Goal: Task Accomplishment & Management: Use online tool/utility

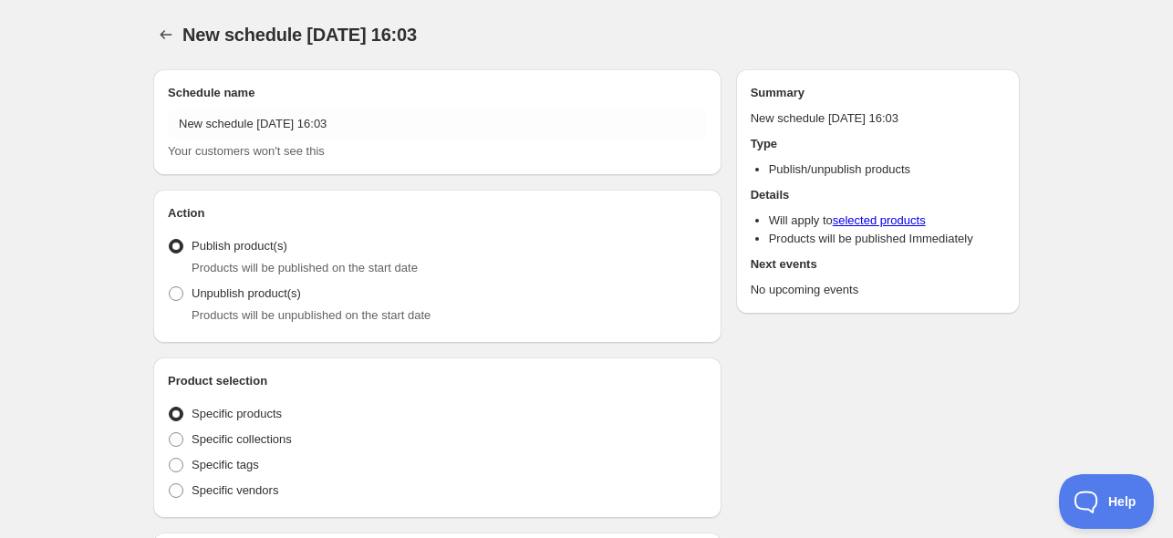
radio input "true"
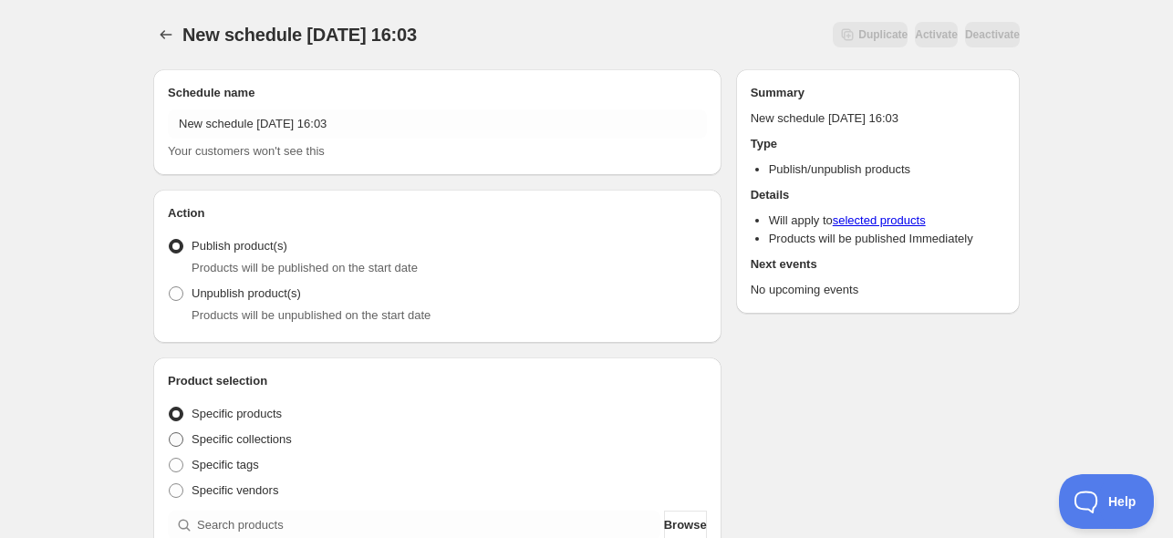
click at [230, 435] on span "Specific collections" at bounding box center [242, 439] width 100 height 14
click at [170, 433] on input "Specific collections" at bounding box center [169, 432] width 1 height 1
radio input "true"
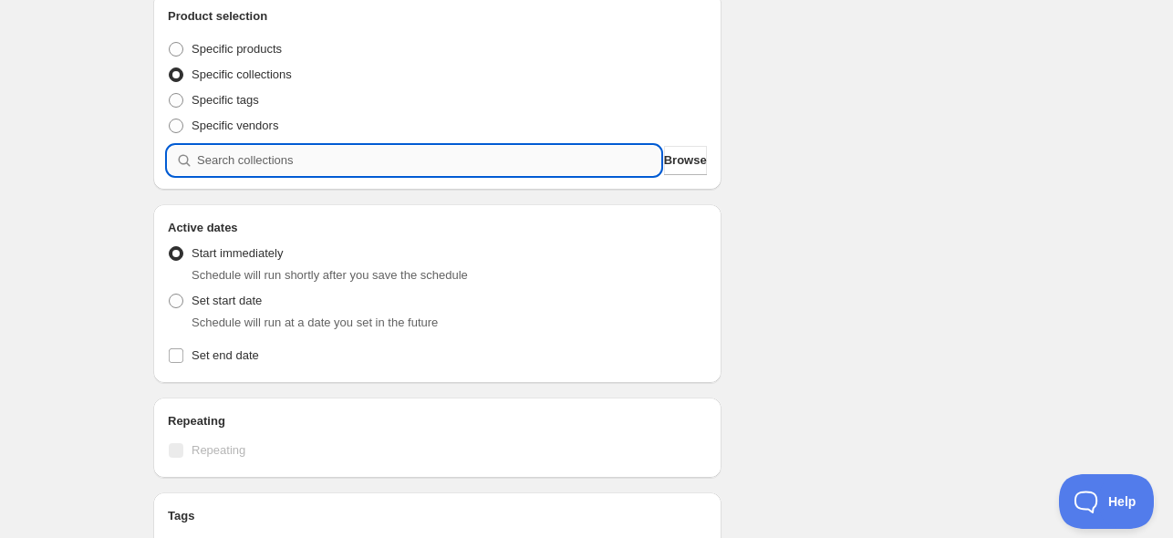
click at [248, 159] on input "search" at bounding box center [428, 160] width 463 height 29
paste input "NOVINKY"
type input "NOVINKY"
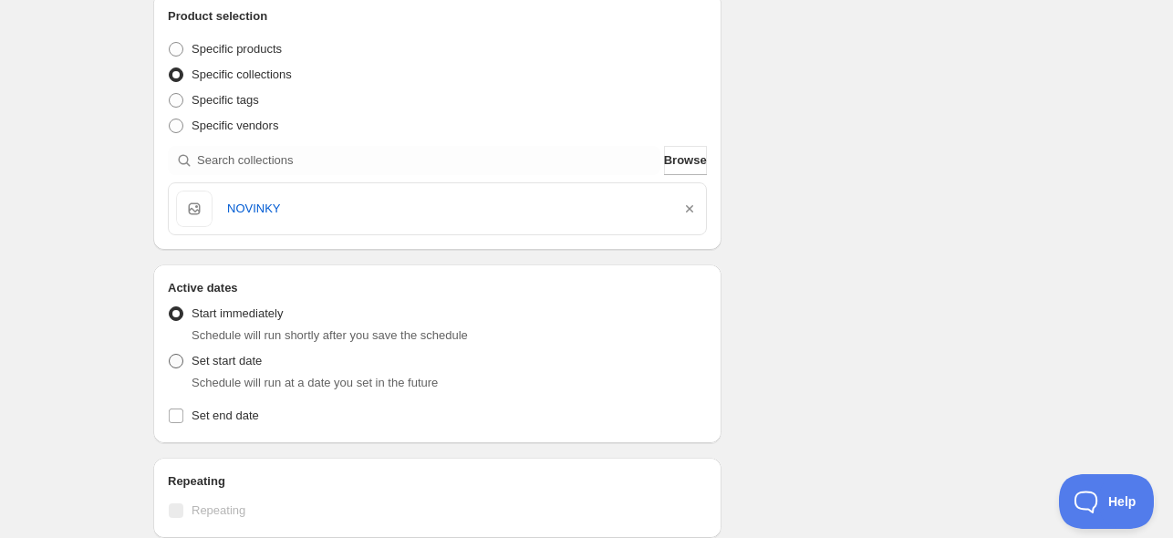
click at [242, 361] on span "Set start date" at bounding box center [227, 361] width 70 height 14
click at [170, 355] on input "Set start date" at bounding box center [169, 354] width 1 height 1
radio input "true"
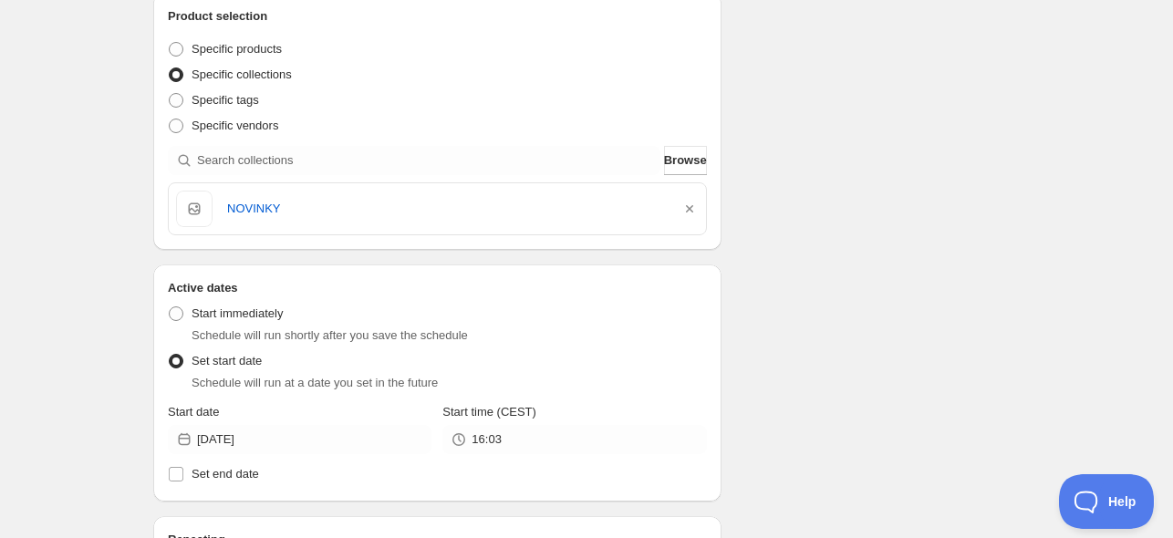
scroll to position [730, 0]
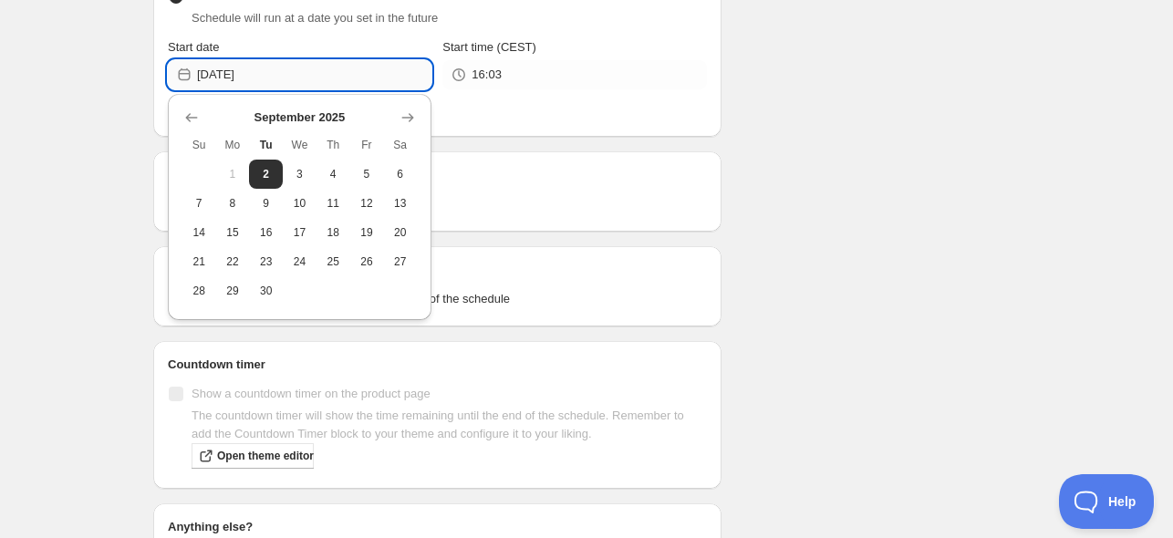
click at [282, 73] on input "[DATE]" at bounding box center [314, 74] width 234 height 29
click at [295, 163] on button "3" at bounding box center [300, 174] width 34 height 29
type input "[DATE]"
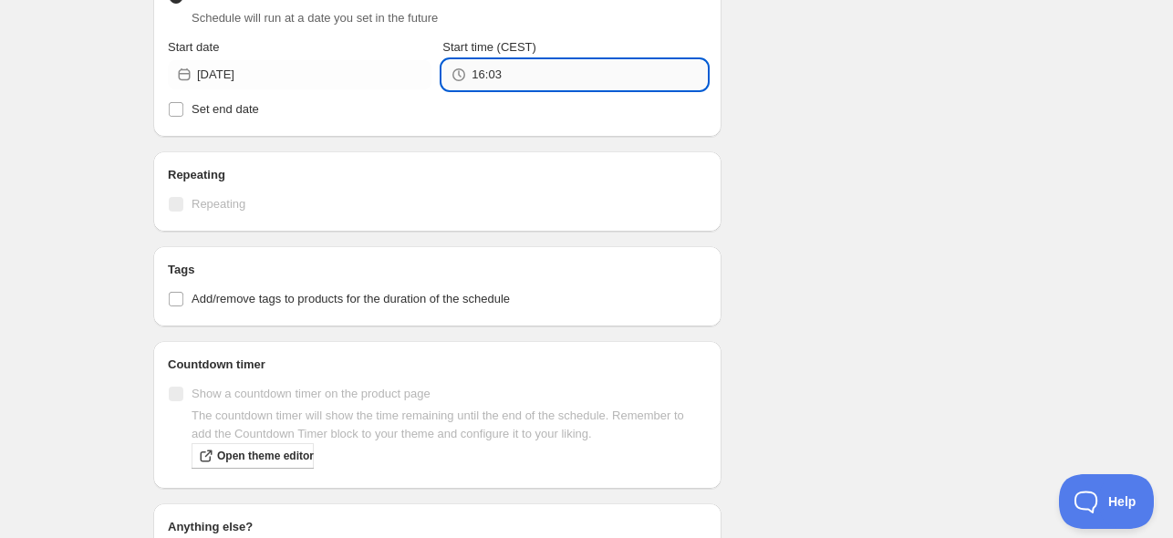
click at [485, 78] on input "16:03" at bounding box center [589, 74] width 234 height 29
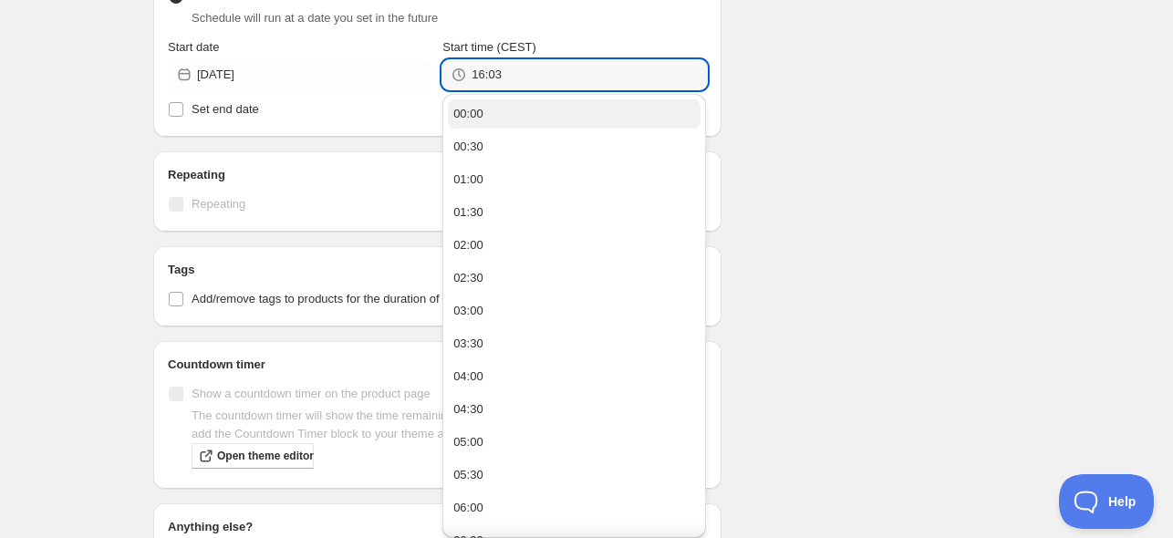
click at [514, 110] on button "00:00" at bounding box center [574, 113] width 253 height 29
type input "00:00"
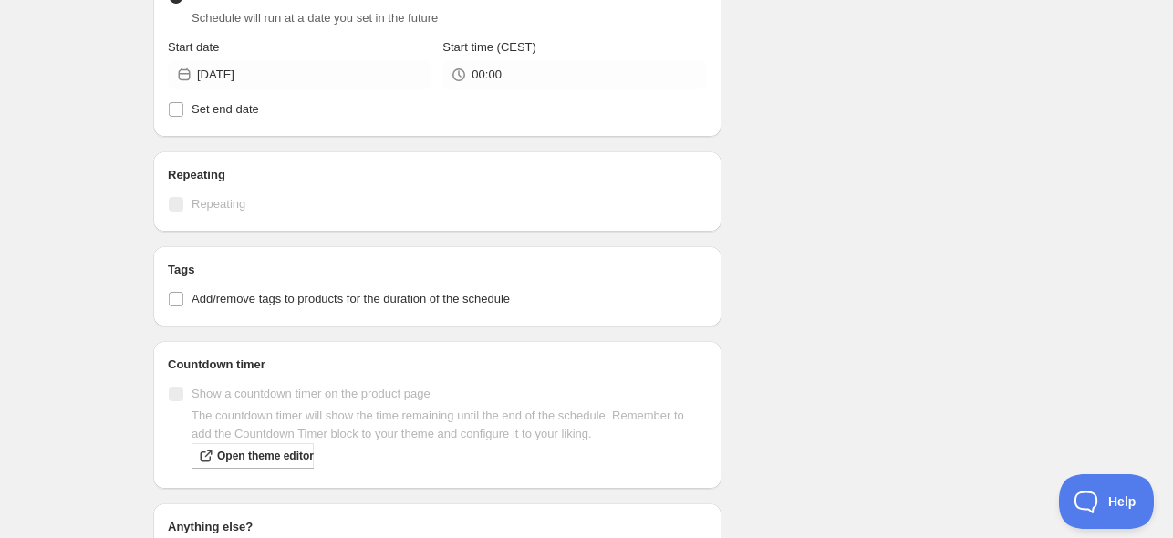
click at [819, 90] on div "Schedule name New schedule Sep 02 2025 16:03 Your customers won't see this Acti…" at bounding box center [579, 33] width 881 height 1417
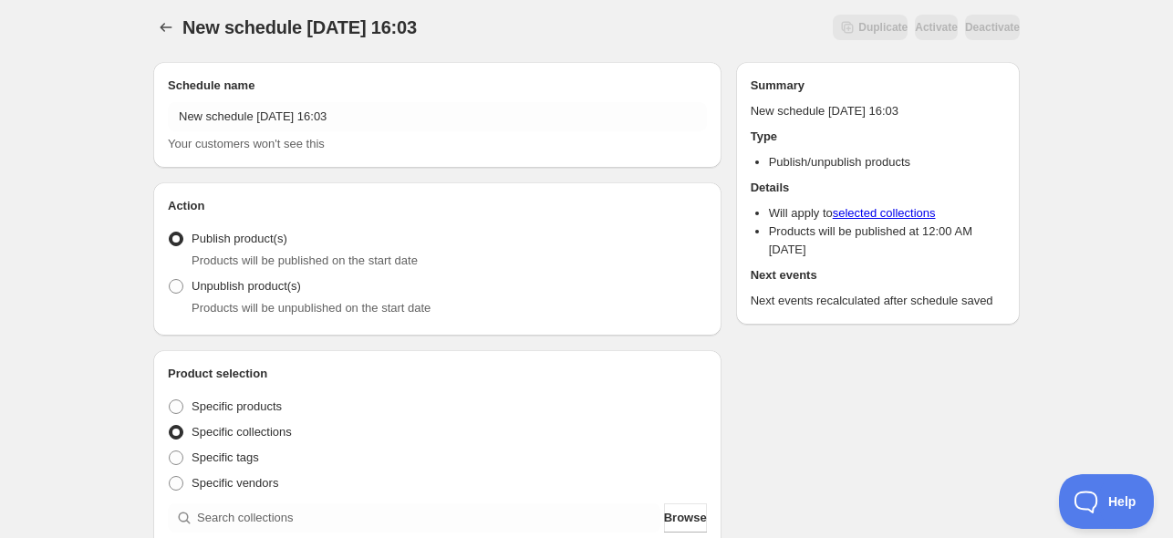
scroll to position [0, 0]
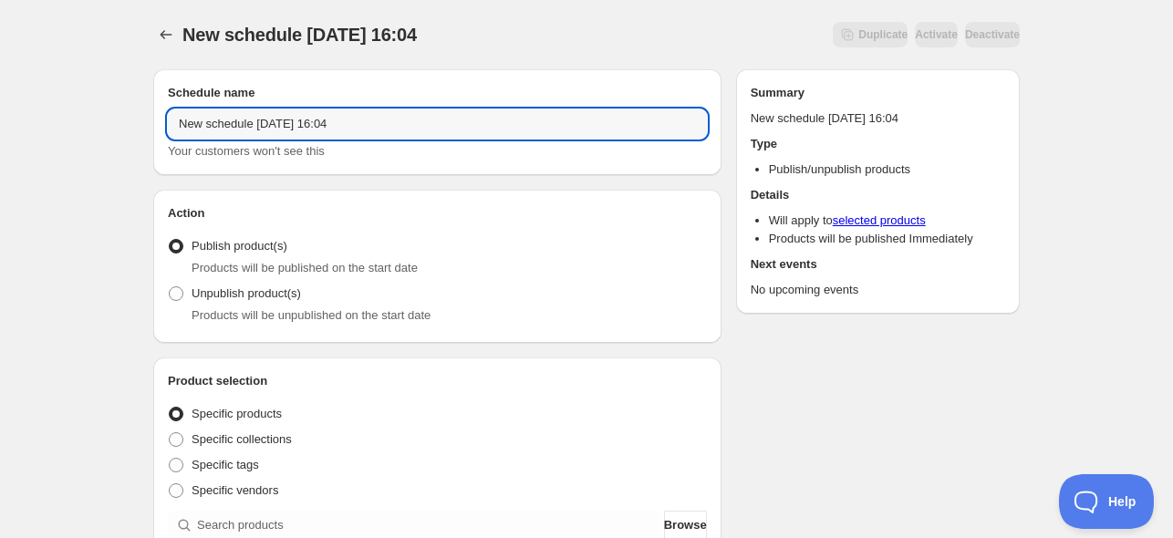
drag, startPoint x: 320, startPoint y: 122, endPoint x: 106, endPoint y: 131, distance: 214.5
type input "Value packs online/offline 3/09-21/10"
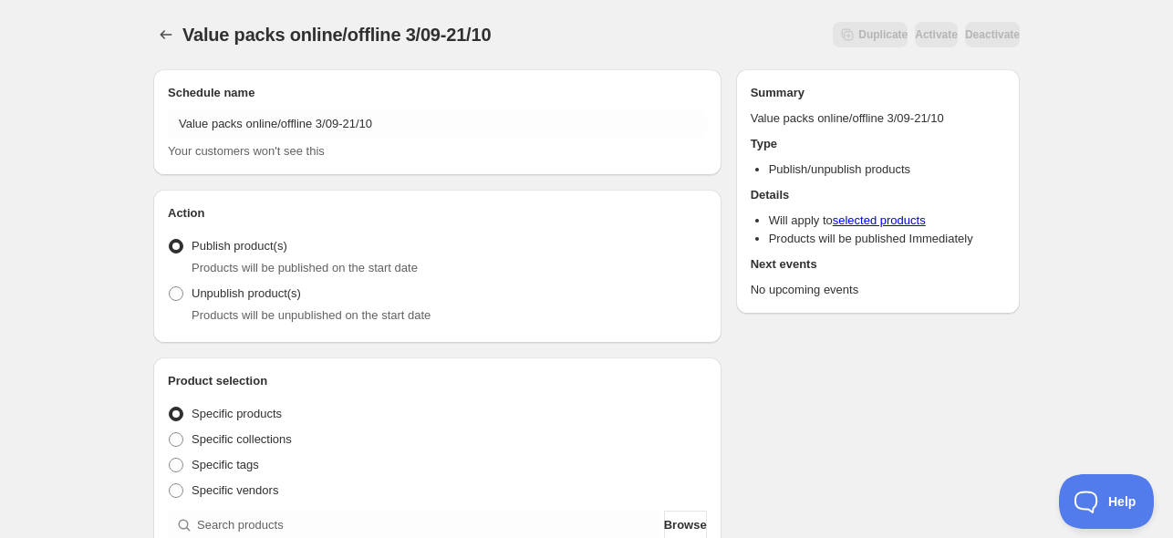
scroll to position [365, 0]
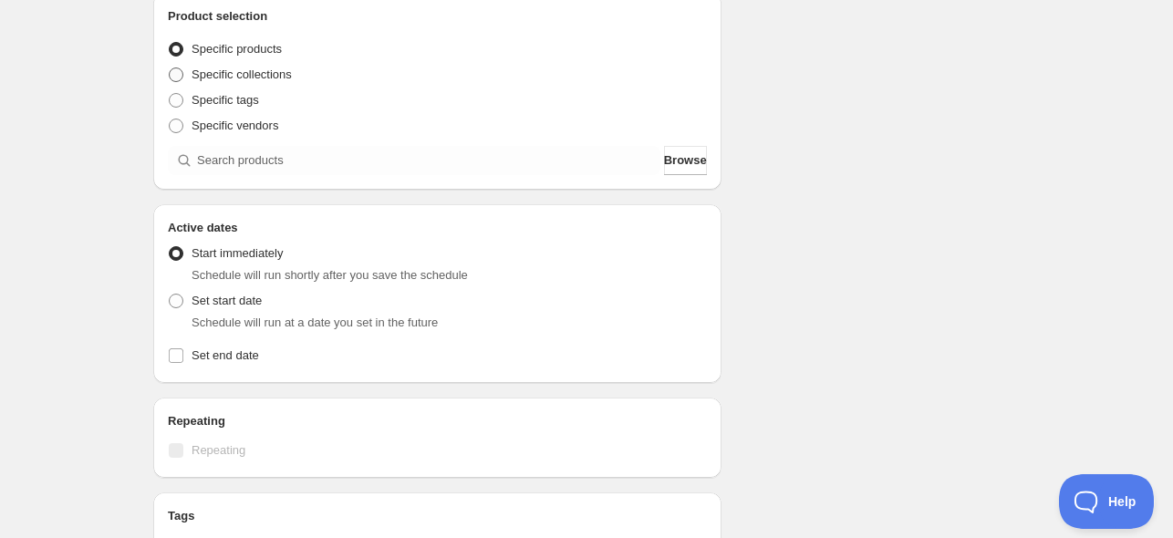
click at [233, 79] on span "Specific collections" at bounding box center [242, 74] width 100 height 14
click at [170, 68] on input "Specific collections" at bounding box center [169, 67] width 1 height 1
radio input "true"
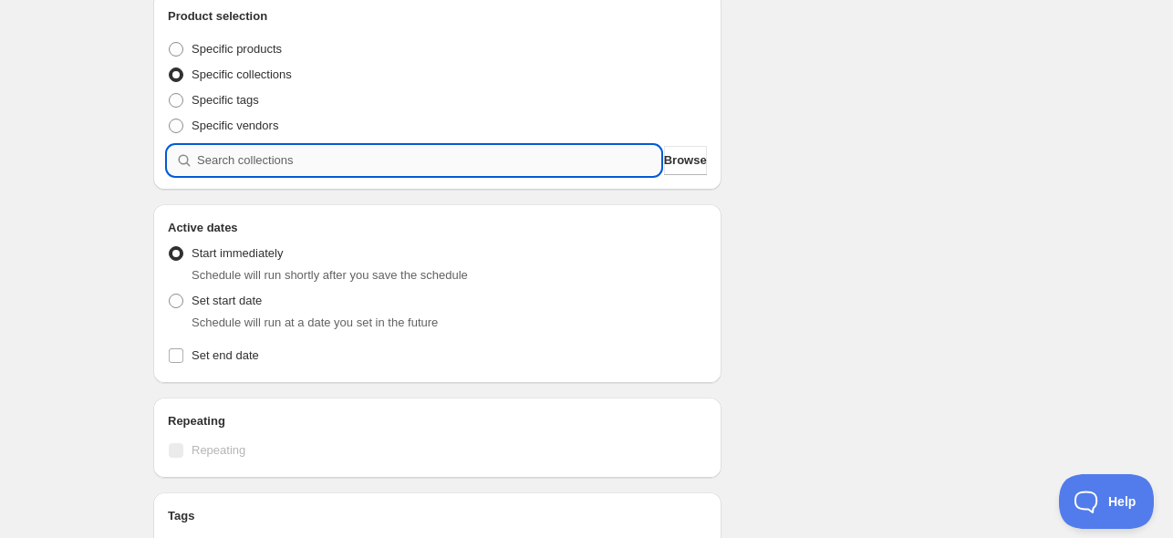
click at [269, 160] on input "search" at bounding box center [428, 160] width 463 height 29
paste input "search"
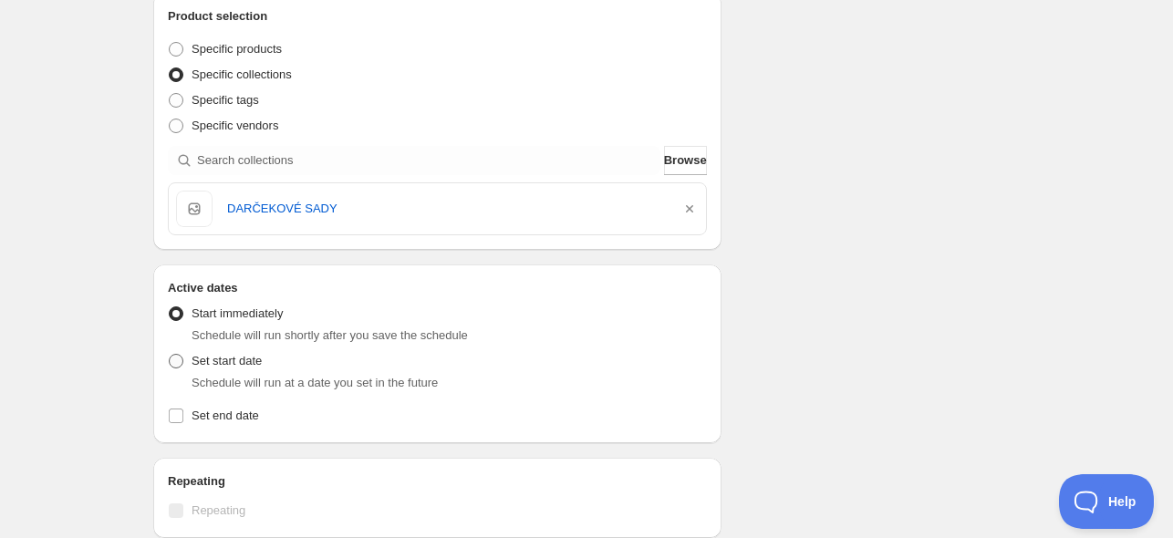
click at [220, 357] on span "Set start date" at bounding box center [227, 361] width 70 height 14
click at [170, 355] on input "Set start date" at bounding box center [169, 354] width 1 height 1
radio input "true"
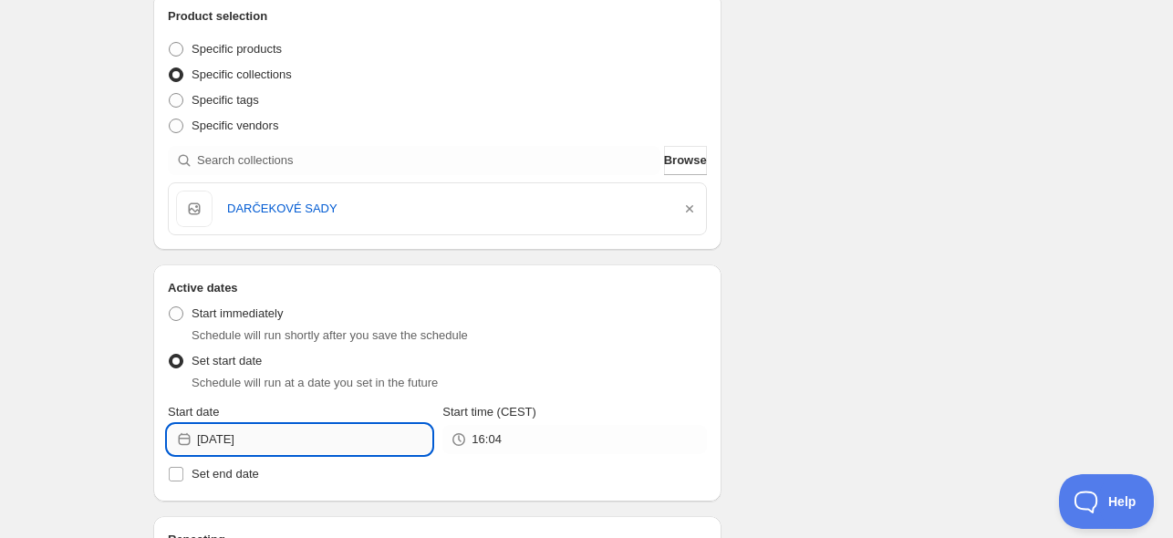
click at [259, 443] on input "[DATE]" at bounding box center [314, 439] width 234 height 29
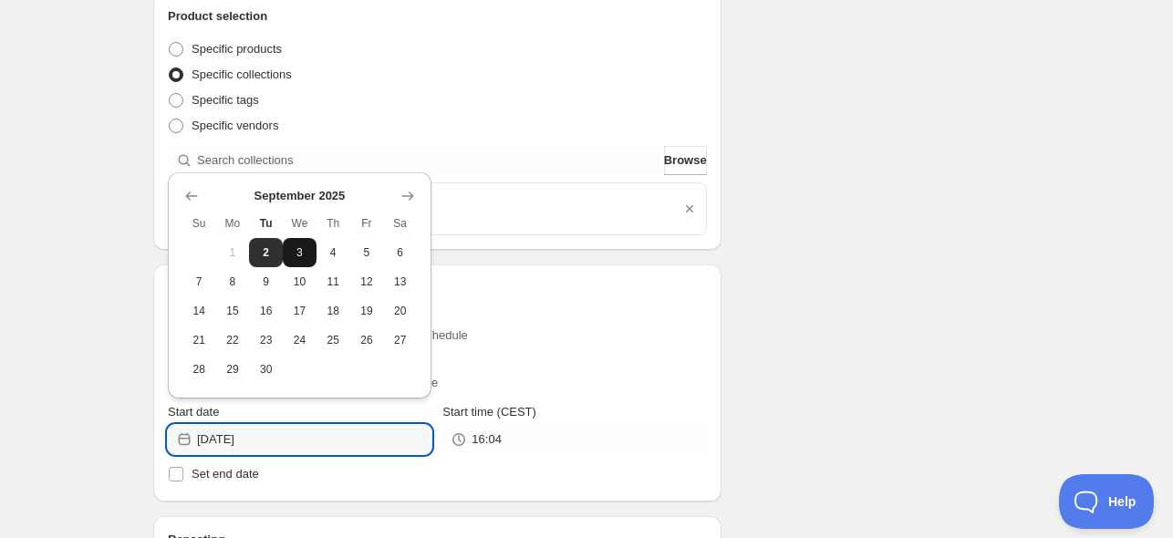
click at [306, 248] on span "3" at bounding box center [299, 252] width 19 height 15
type input "[DATE]"
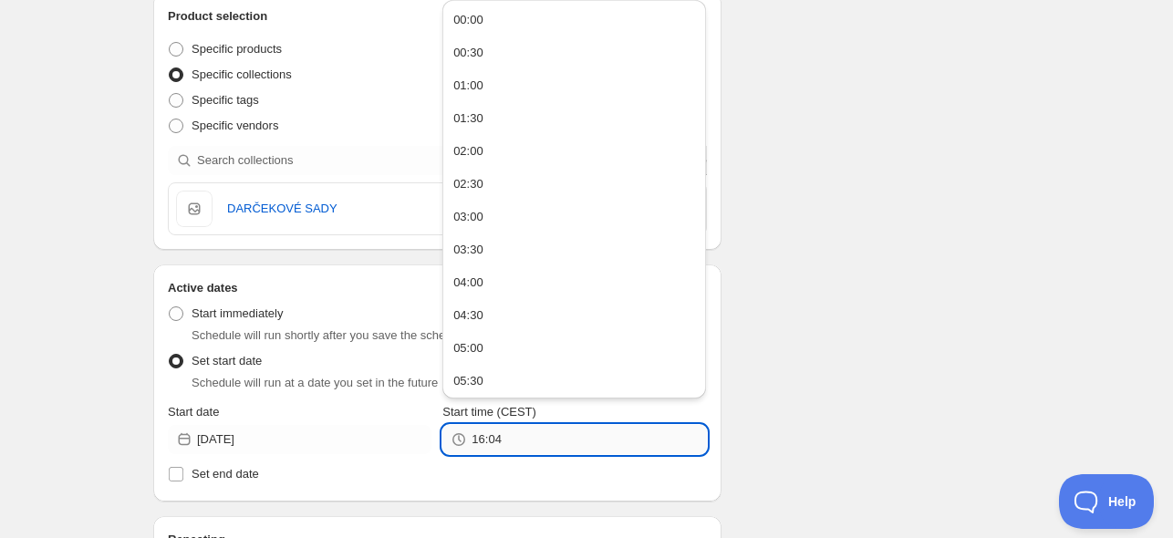
click at [495, 437] on input "16:04" at bounding box center [589, 439] width 234 height 29
click at [478, 17] on div "00:00" at bounding box center [468, 20] width 30 height 18
type input "00:00"
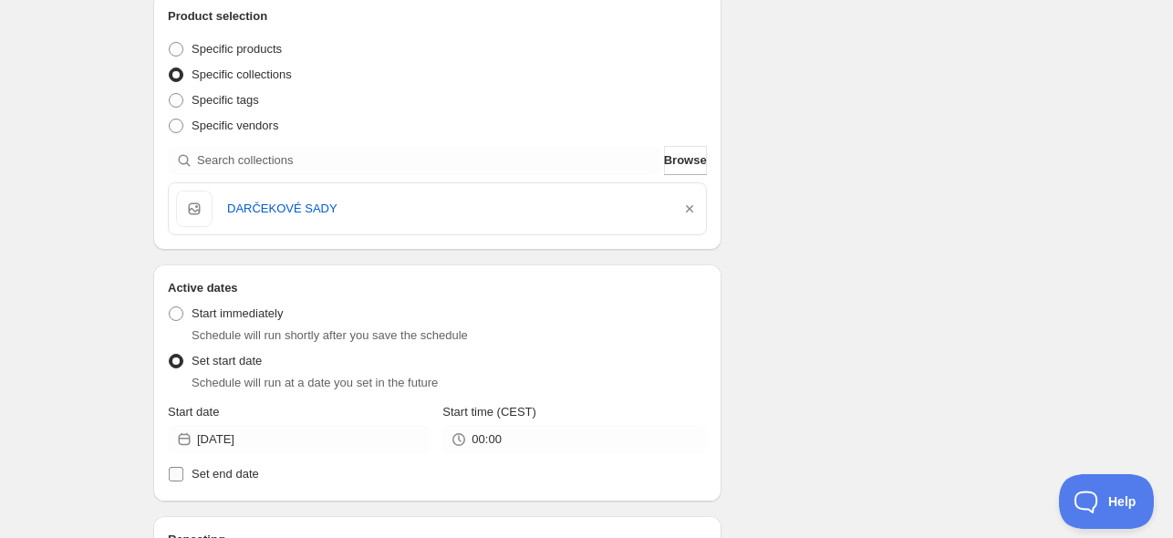
click at [220, 473] on span "Set end date" at bounding box center [225, 474] width 67 height 14
click at [183, 473] on input "Set end date" at bounding box center [176, 474] width 15 height 15
checkbox input "true"
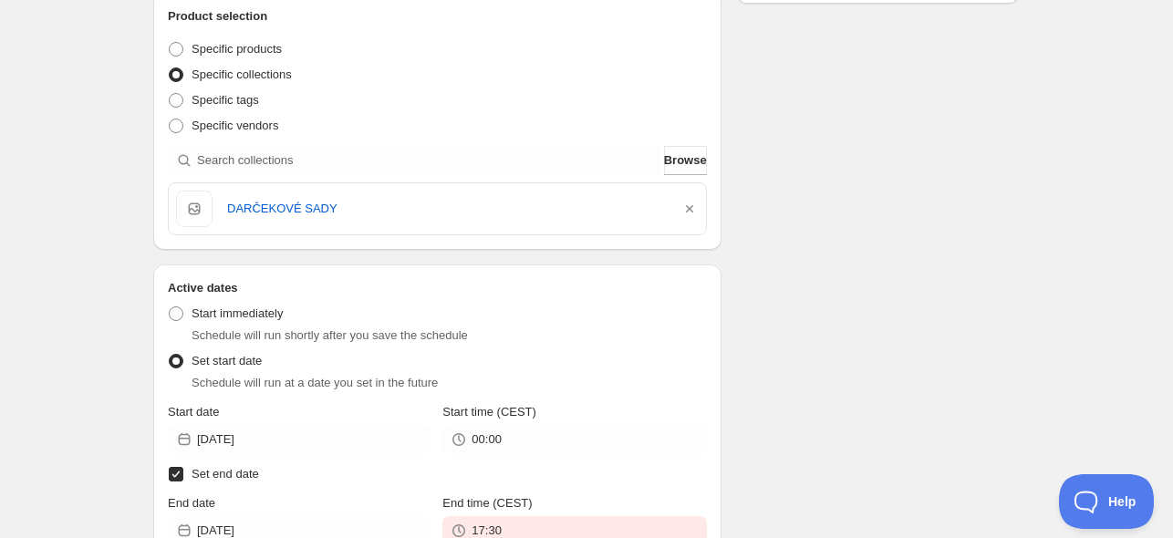
scroll to position [730, 0]
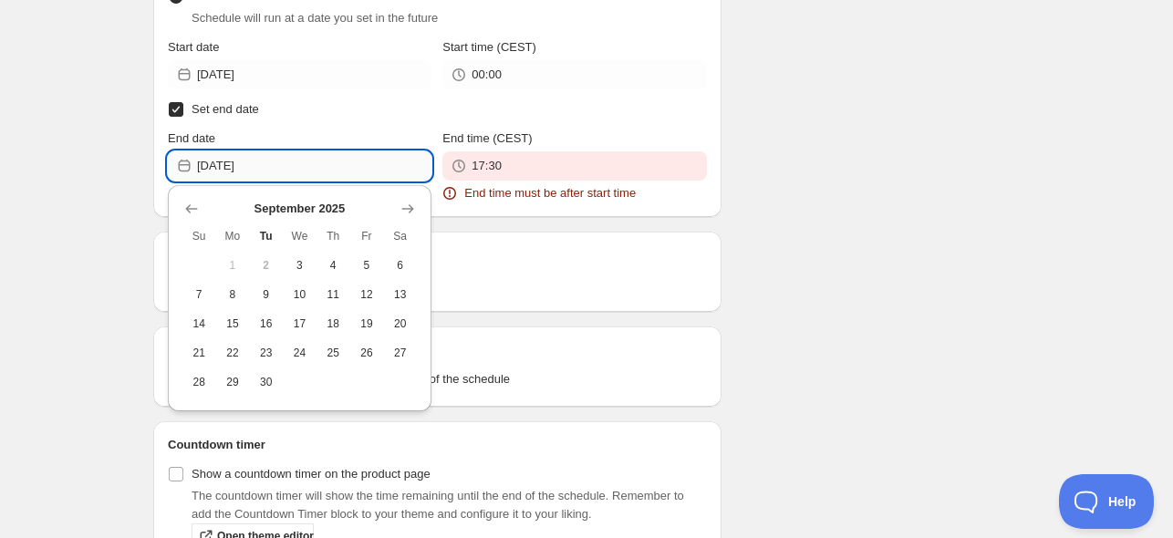
click at [279, 163] on input "[DATE]" at bounding box center [314, 165] width 234 height 29
click at [412, 205] on icon "Show next month, October 2025" at bounding box center [408, 209] width 18 height 18
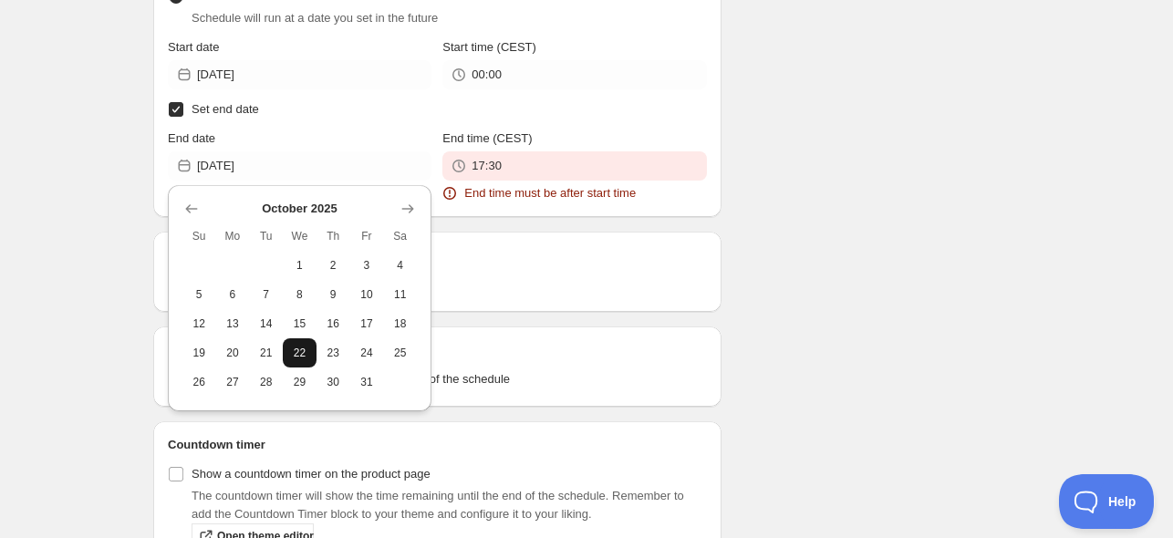
click at [305, 353] on span "22" at bounding box center [299, 353] width 19 height 15
type input "[DATE]"
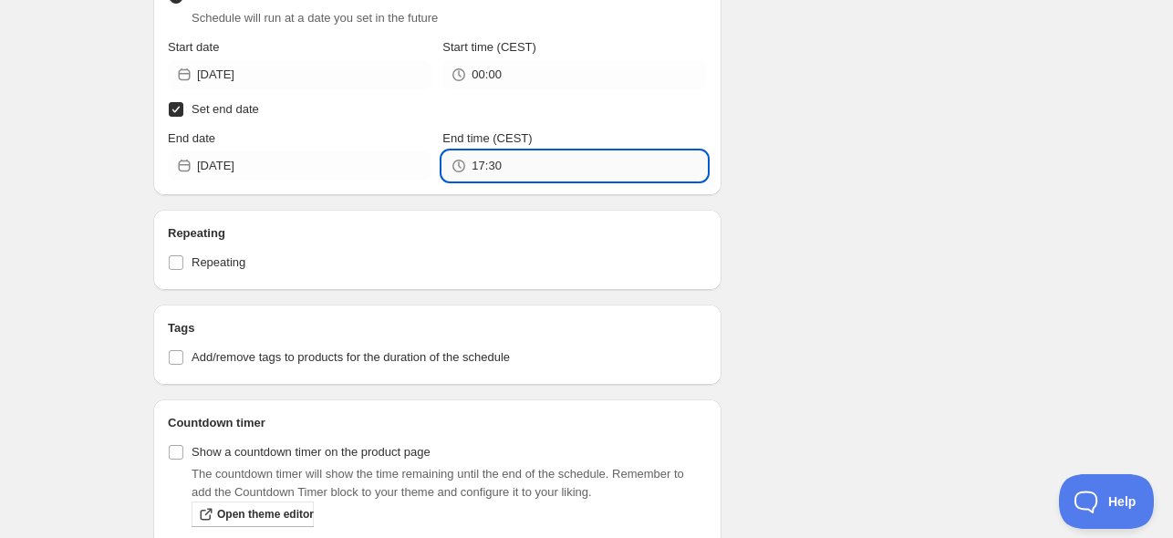
click at [481, 179] on input "17:30" at bounding box center [589, 165] width 234 height 29
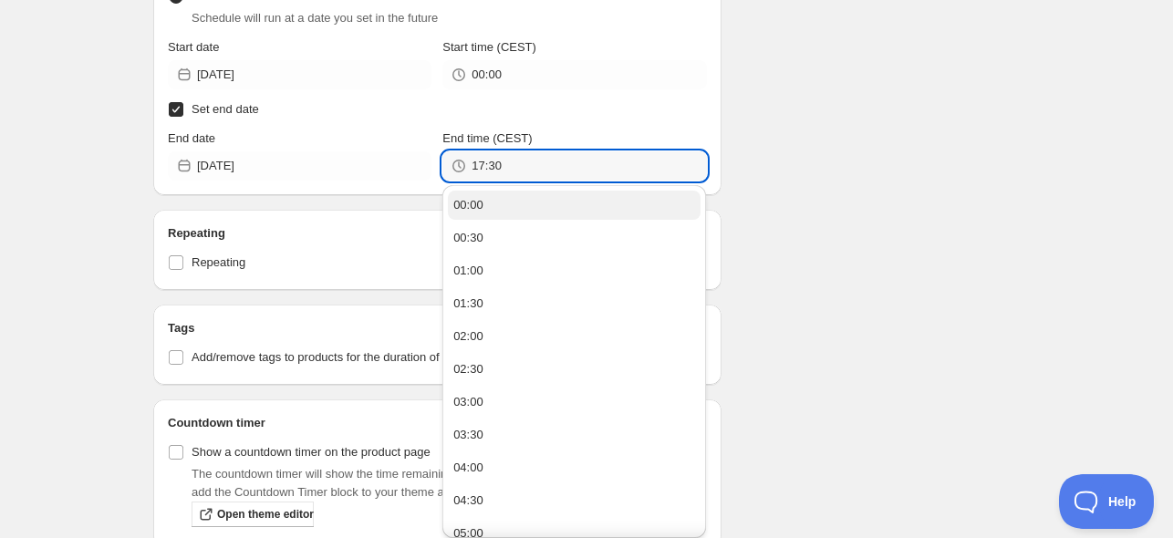
click at [492, 197] on button "00:00" at bounding box center [574, 205] width 253 height 29
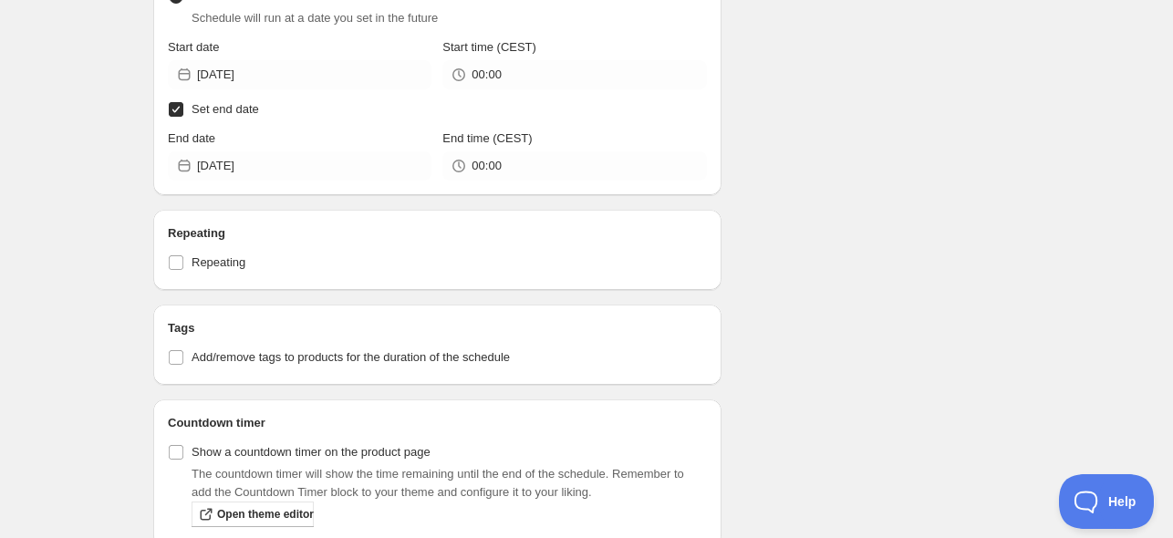
type input "00:00"
click at [738, 167] on div "Schedule name Value packs online/offline 3/09-21/10 Your customers won't see th…" at bounding box center [579, 106] width 881 height 1563
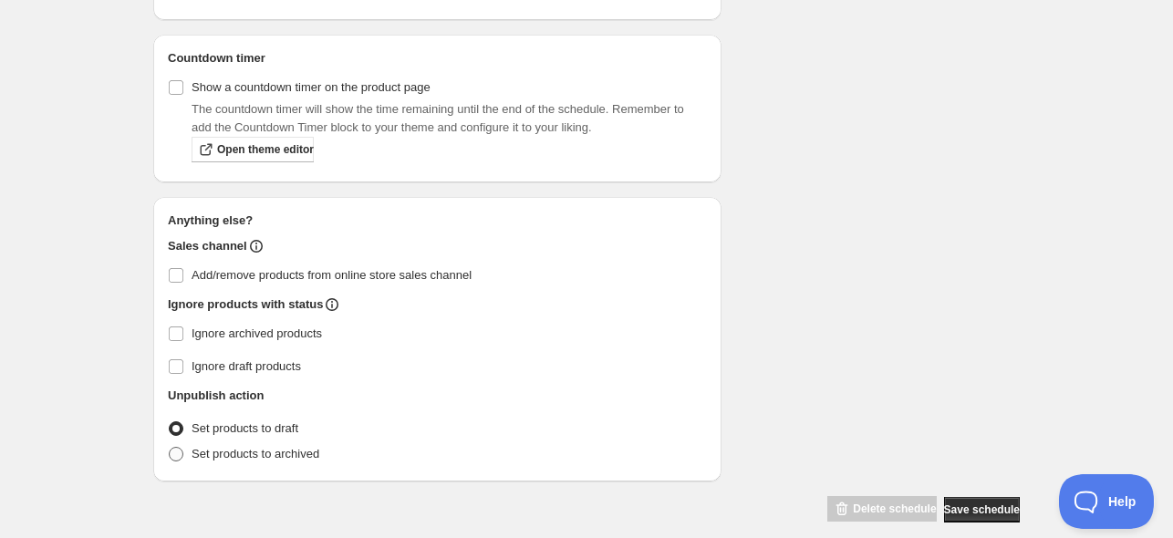
click at [172, 453] on span at bounding box center [176, 454] width 15 height 15
click at [170, 448] on input "Set products to archived" at bounding box center [169, 447] width 1 height 1
radio input "true"
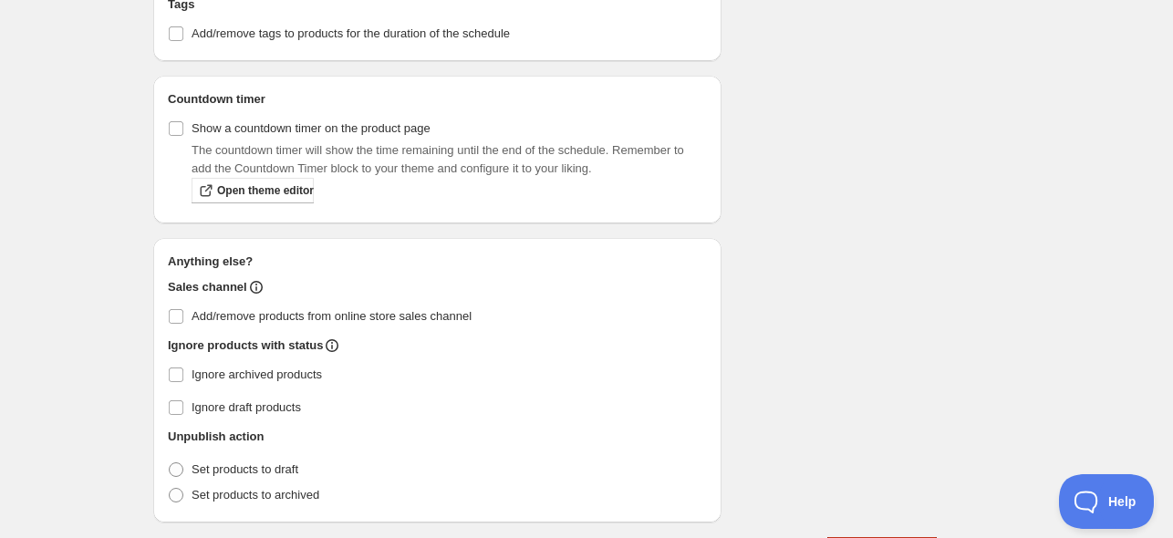
scroll to position [989, 0]
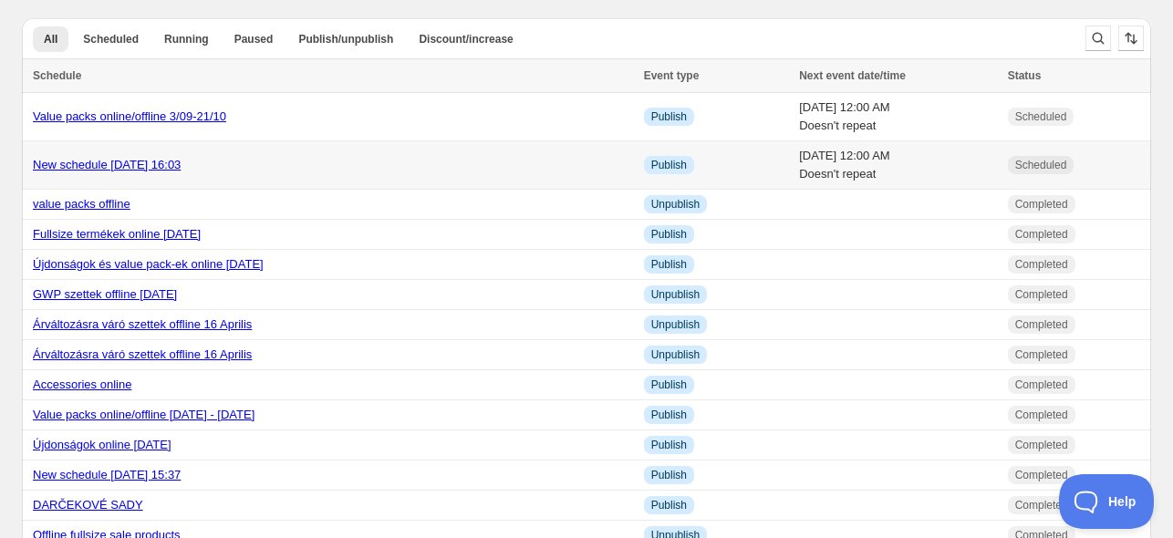
click at [68, 163] on link "New schedule Sep 02 2025 16:03" at bounding box center [107, 165] width 148 height 14
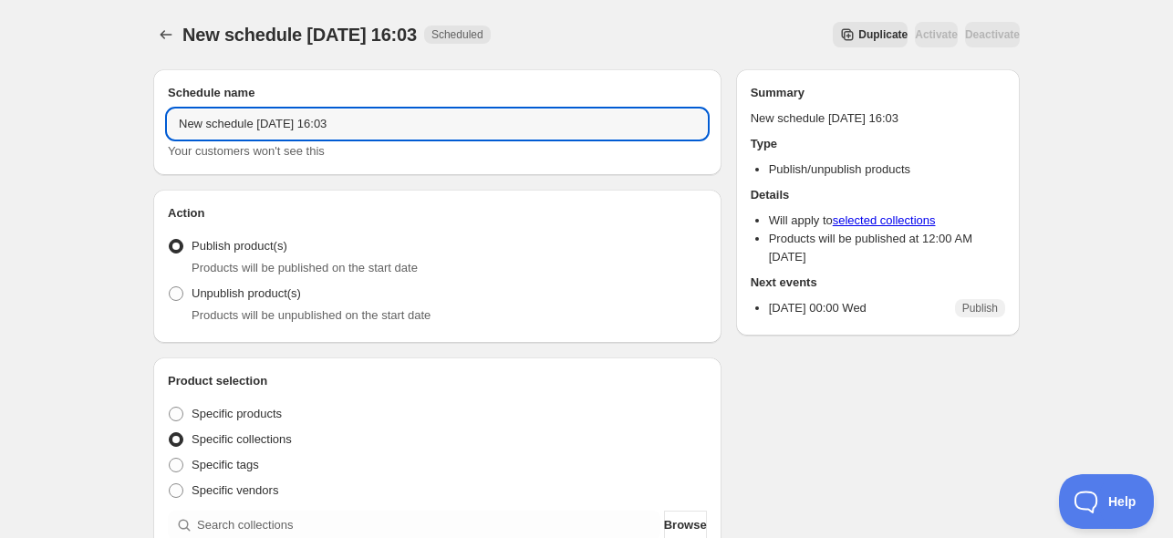
drag, startPoint x: 390, startPoint y: 127, endPoint x: 78, endPoint y: 127, distance: 312.8
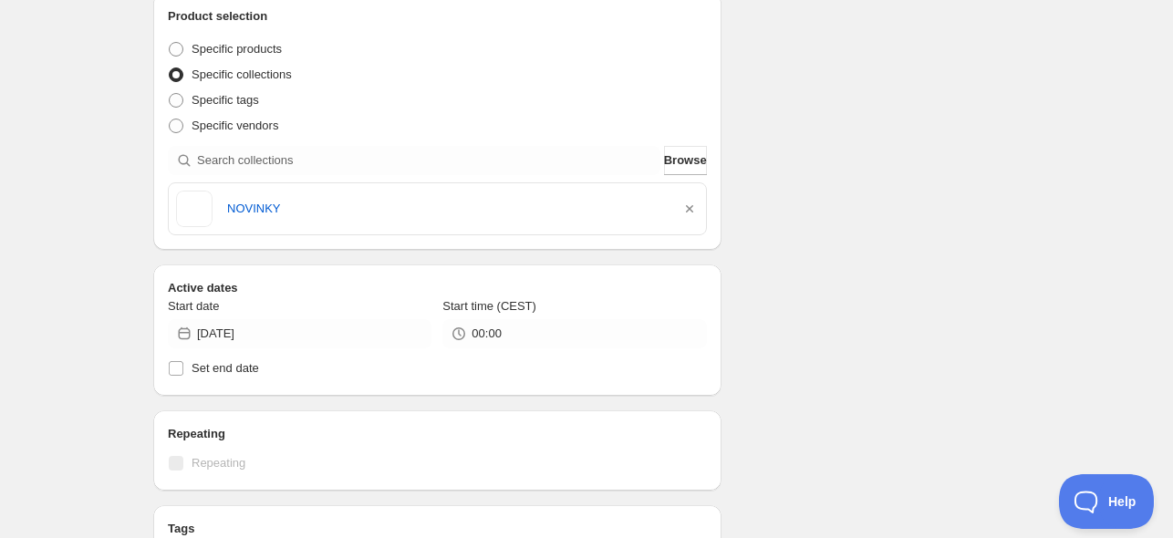
type input "Novelties online 3/09"
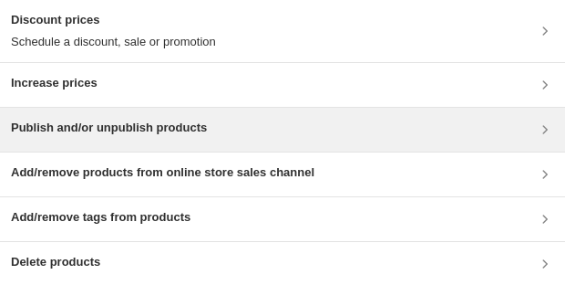
click at [99, 124] on h3 "Publish and/or unpublish products" at bounding box center [109, 128] width 196 height 18
click at [95, 128] on h3 "Publish and/or unpublish products" at bounding box center [109, 128] width 196 height 18
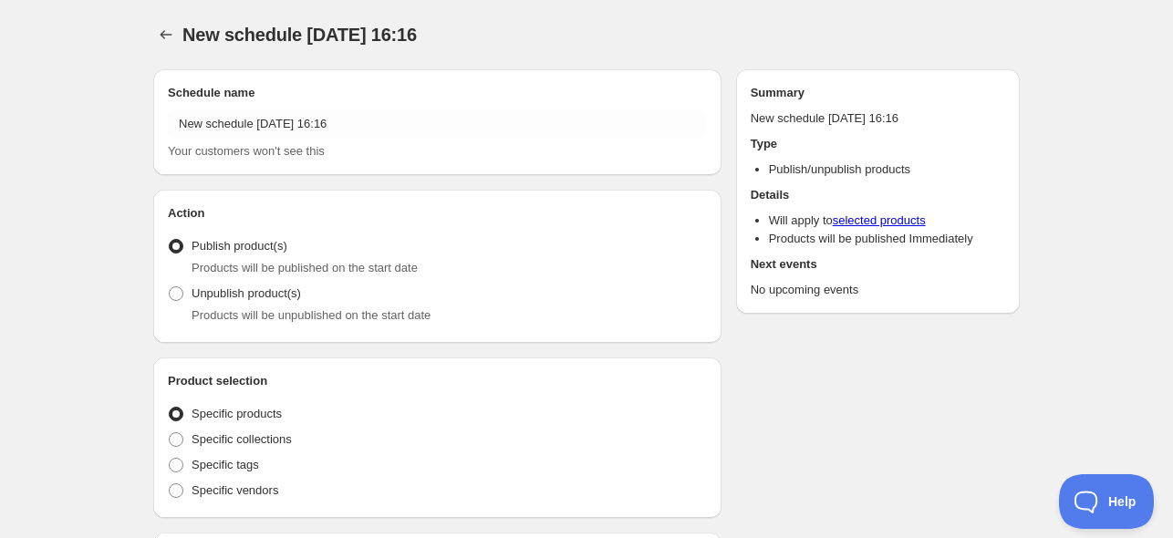
radio input "true"
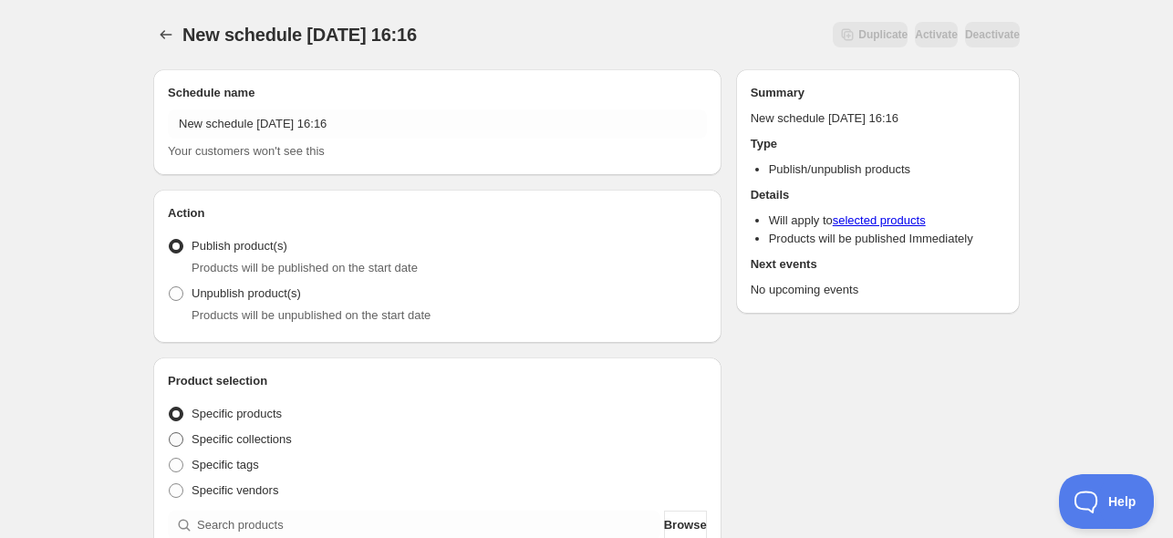
click at [259, 441] on span "Specific collections" at bounding box center [242, 439] width 100 height 14
click at [170, 433] on input "Specific collections" at bounding box center [169, 432] width 1 height 1
radio input "true"
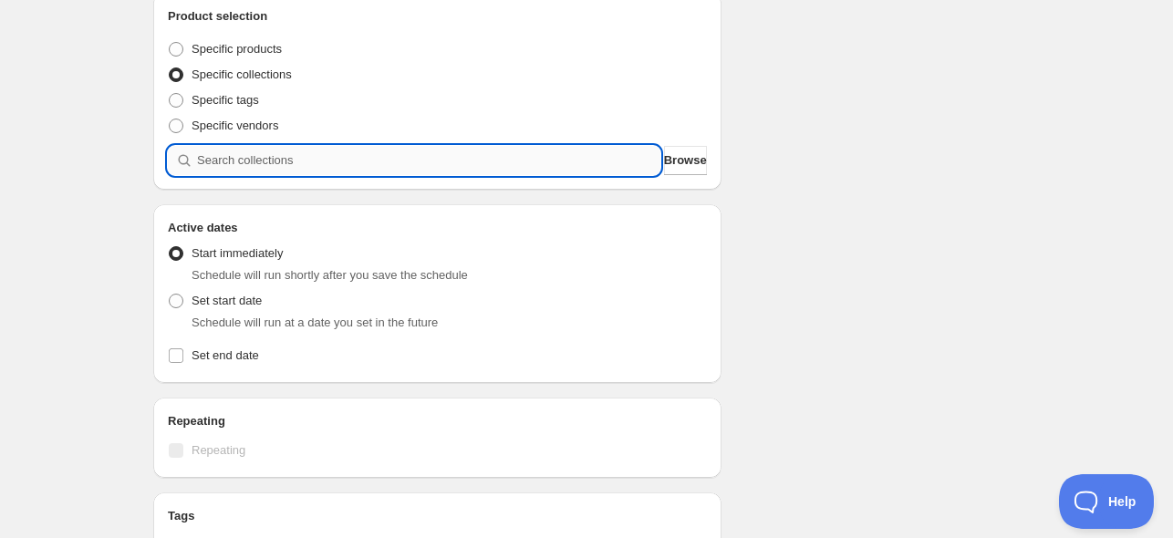
click at [266, 160] on input "search" at bounding box center [428, 160] width 463 height 29
type input "S"
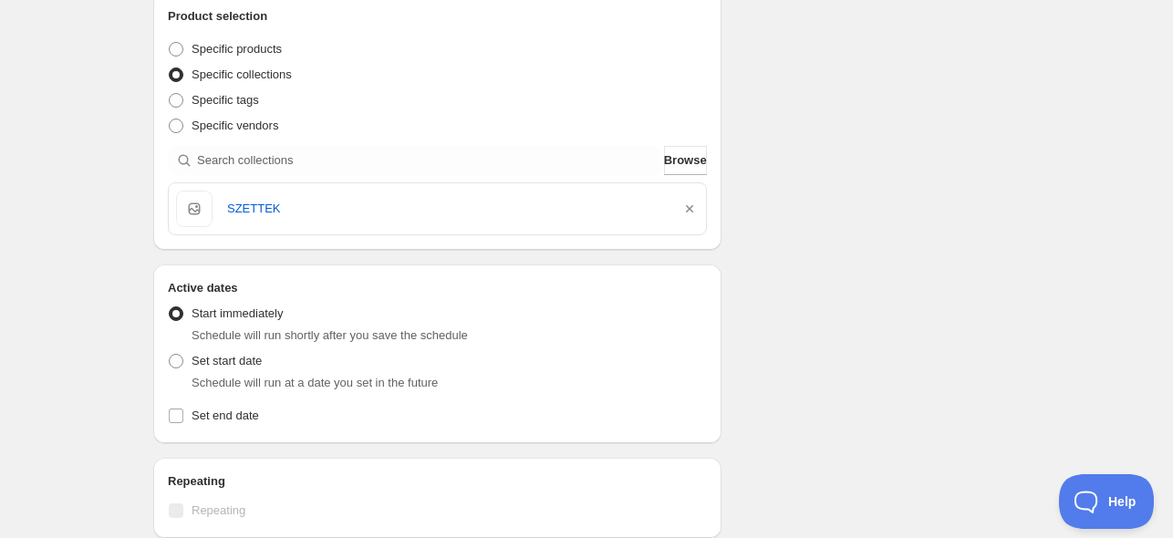
scroll to position [0, 0]
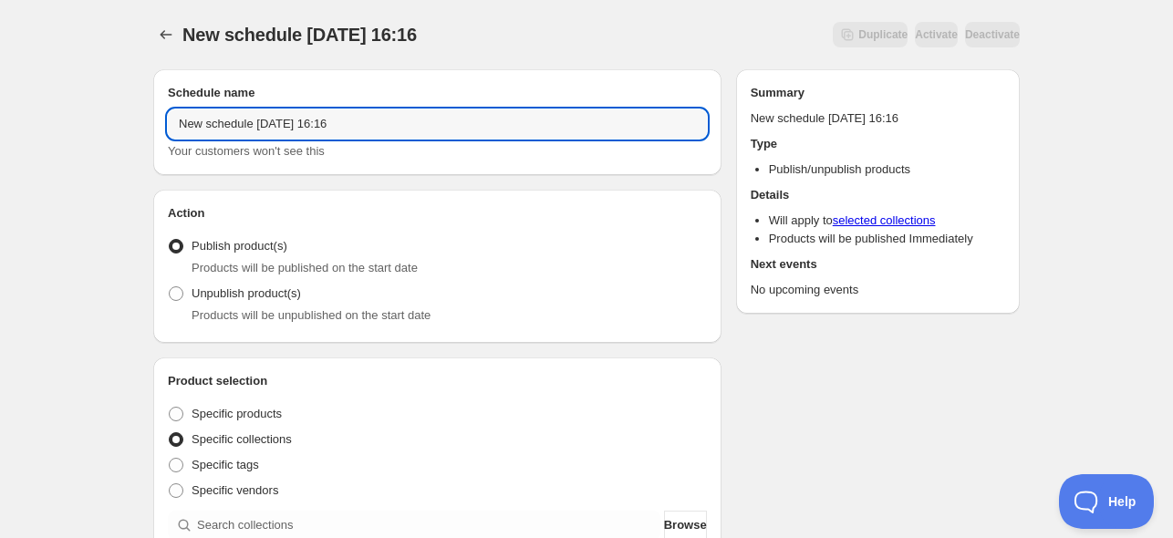
drag, startPoint x: 241, startPoint y: 119, endPoint x: 106, endPoint y: 119, distance: 135.0
type input "Value packs offline [DATE]"
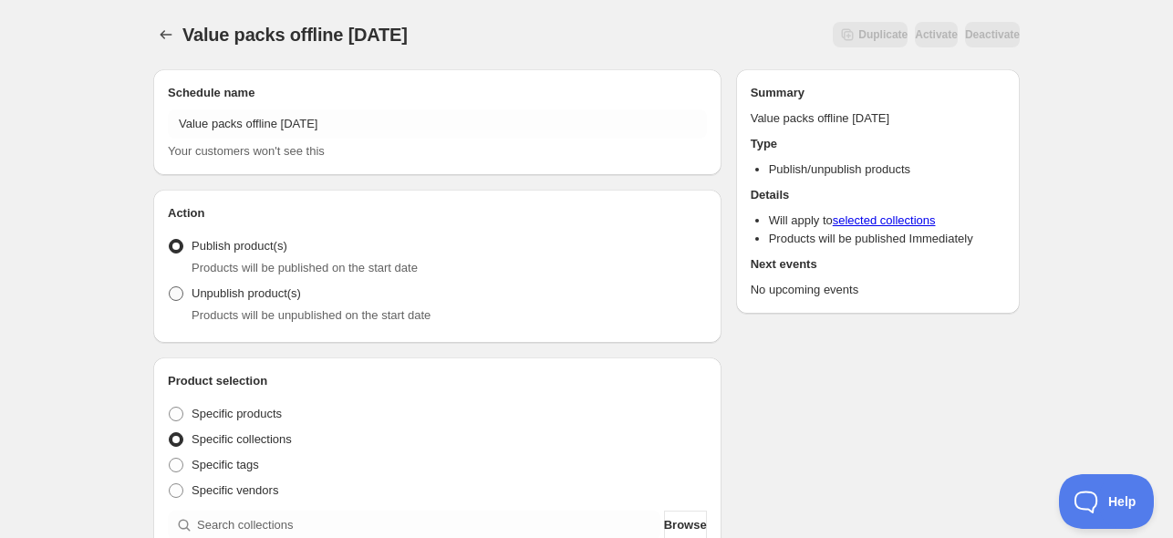
click at [172, 289] on span at bounding box center [176, 293] width 15 height 15
click at [170, 287] on input "Unpublish product(s)" at bounding box center [169, 286] width 1 height 1
radio input "true"
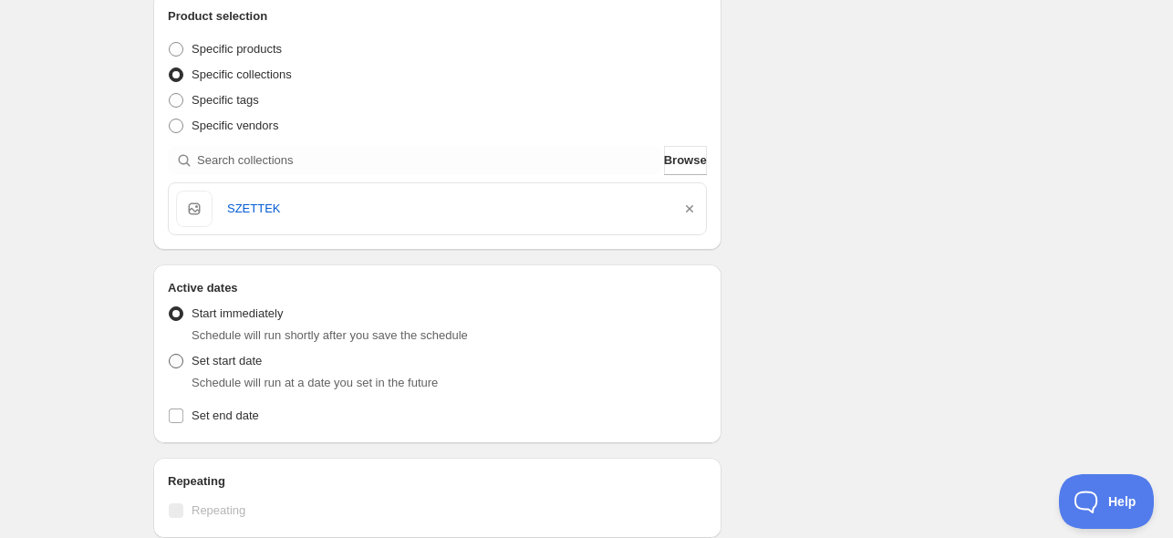
click at [201, 359] on span "Set start date" at bounding box center [227, 361] width 70 height 14
click at [170, 355] on input "Set start date" at bounding box center [169, 354] width 1 height 1
radio input "true"
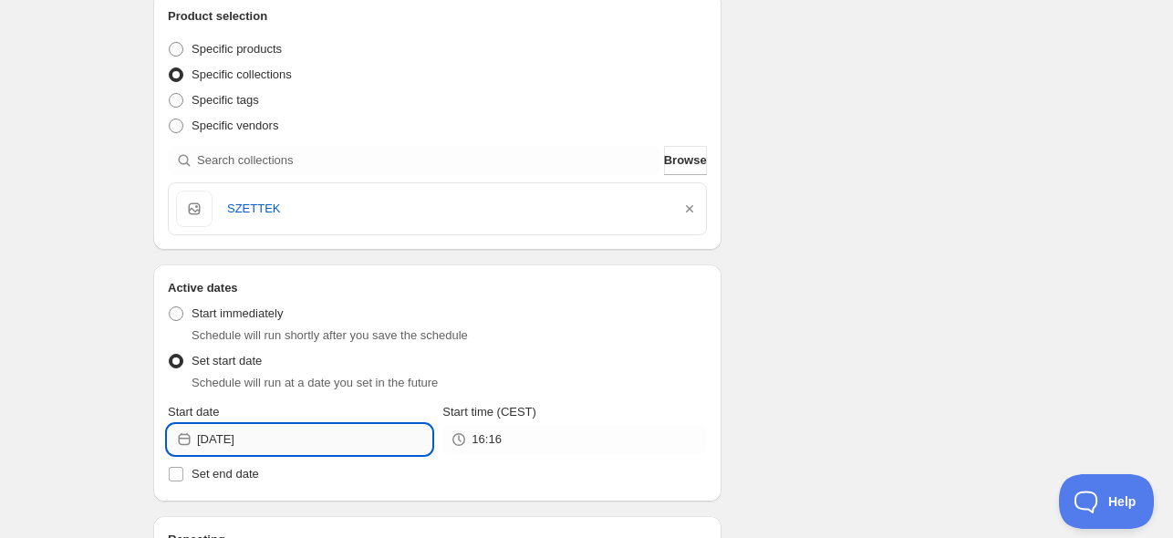
click at [288, 439] on input "[DATE]" at bounding box center [314, 439] width 234 height 29
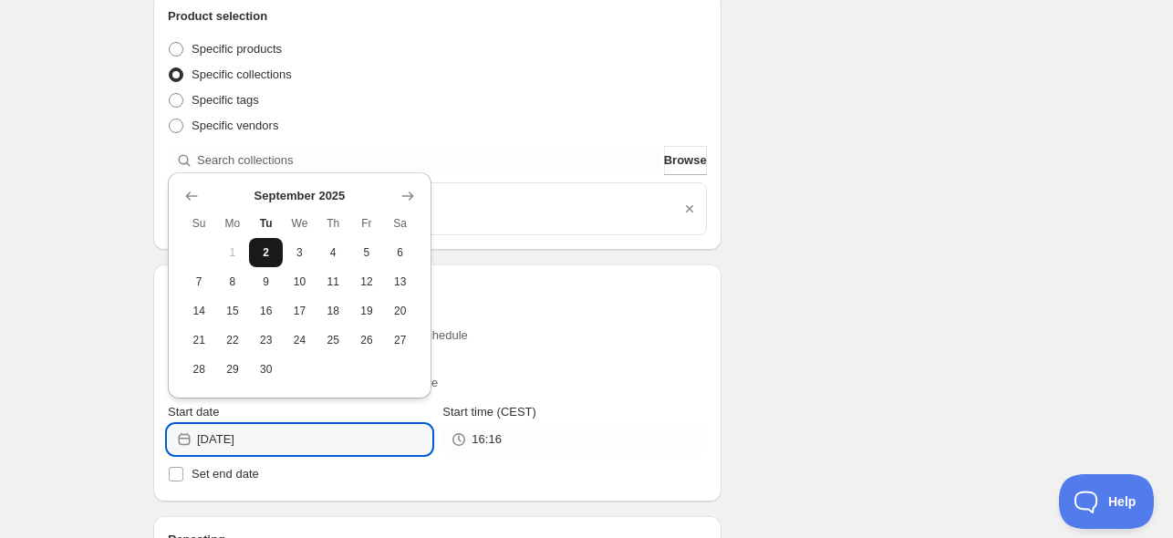
click at [261, 254] on span "2" at bounding box center [265, 252] width 19 height 15
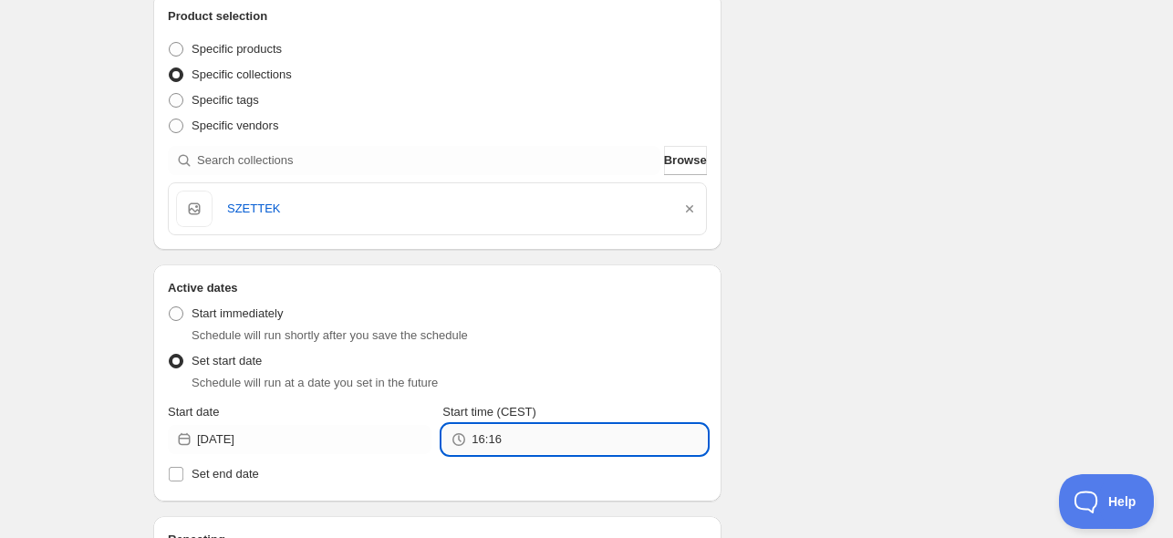
click at [489, 440] on input "16:16" at bounding box center [589, 439] width 234 height 29
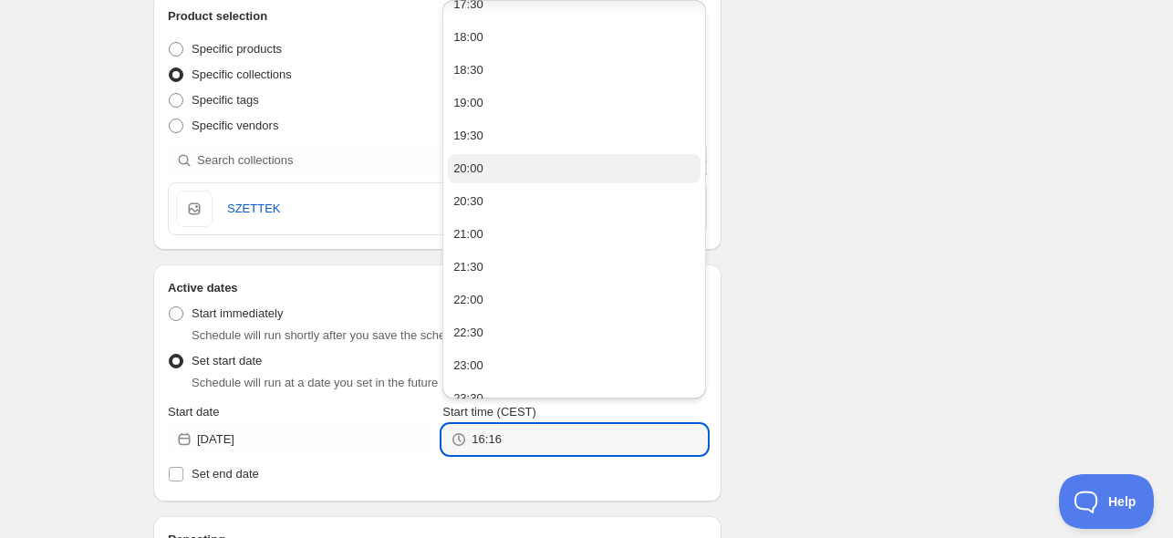
scroll to position [134, 0]
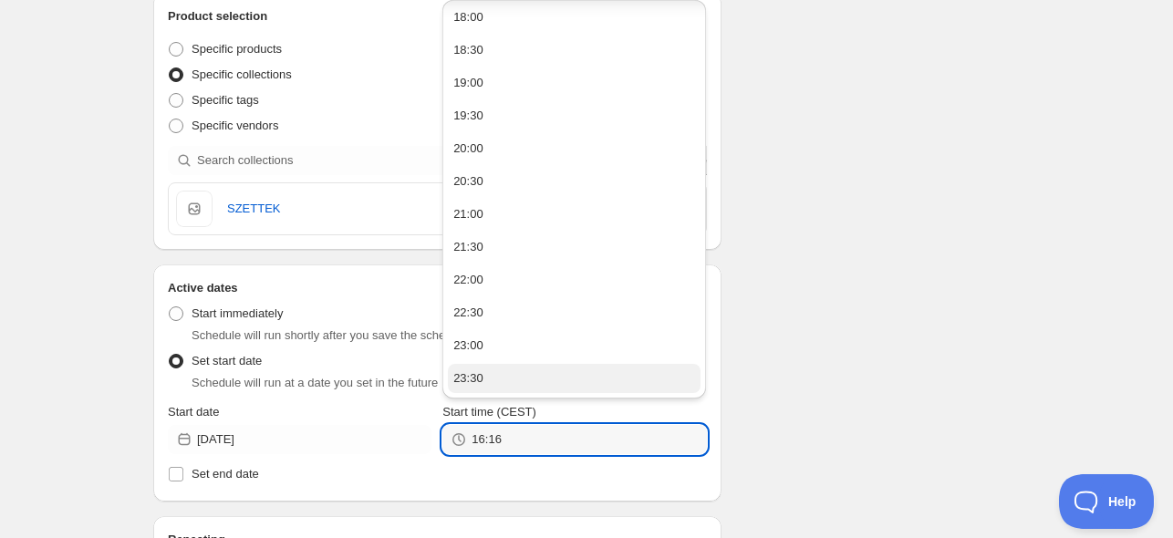
click at [503, 377] on button "23:30" at bounding box center [574, 378] width 253 height 29
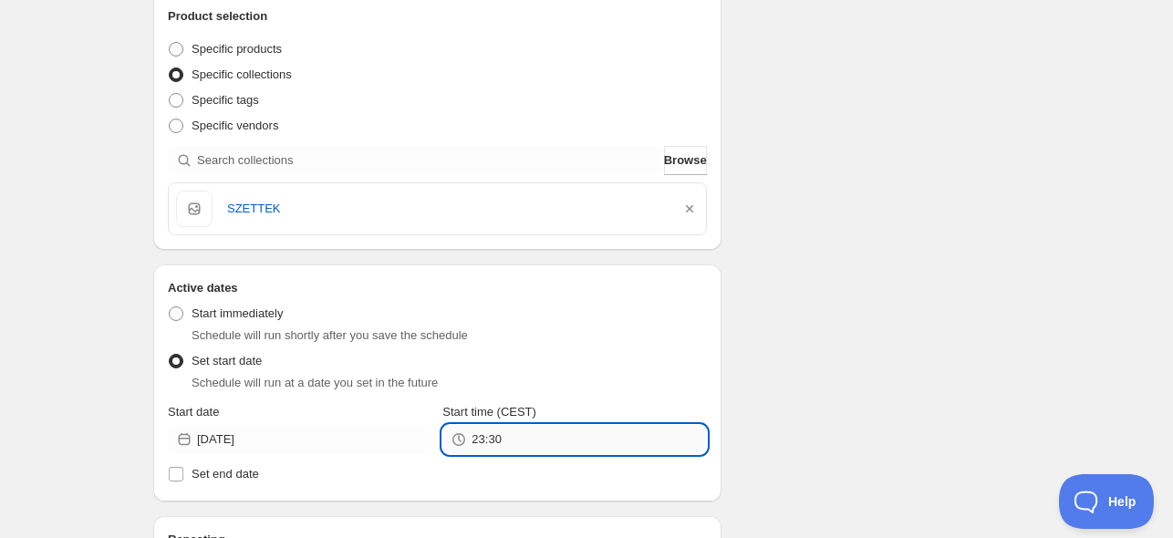
click at [495, 439] on input "23:30" at bounding box center [589, 439] width 234 height 29
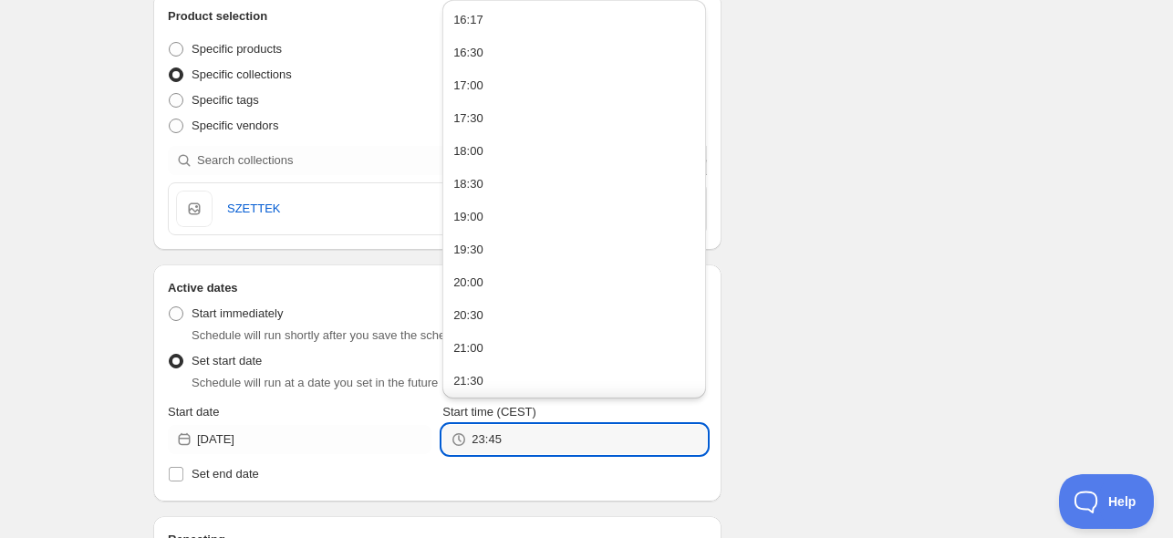
type input "23:45"
click at [94, 333] on div "Value packs offline [DATE]. This page is ready Value packs offline [DATE] Dupli…" at bounding box center [586, 387] width 1173 height 1505
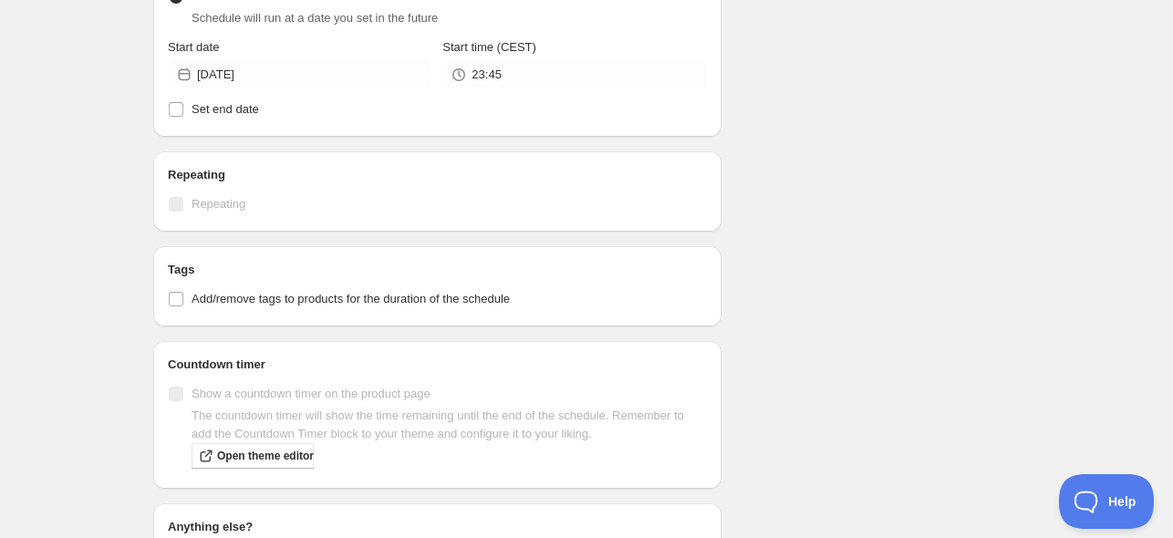
scroll to position [963, 0]
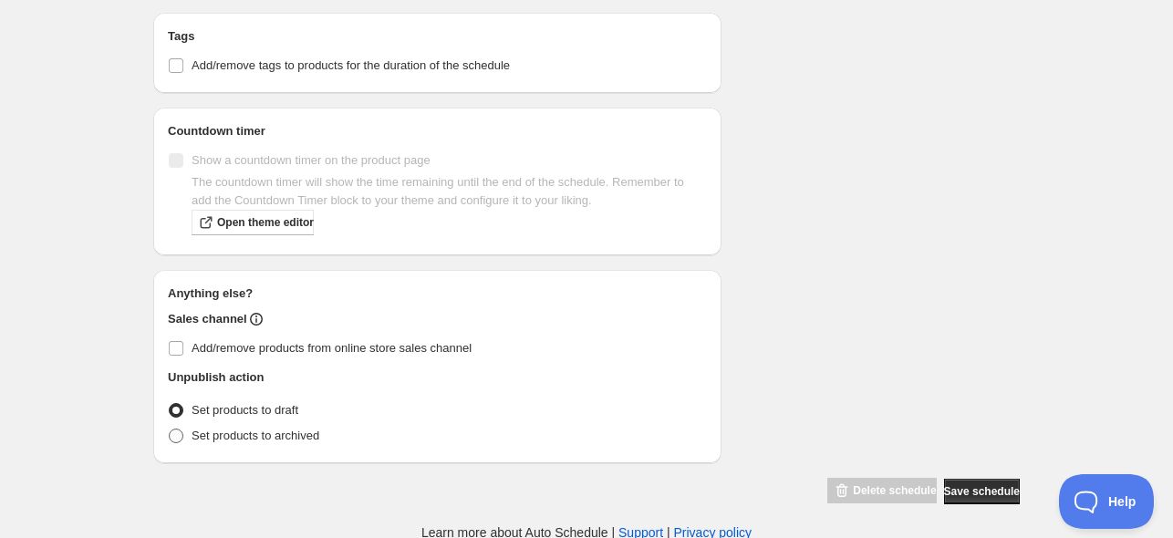
click at [311, 430] on span "Set products to archived" at bounding box center [256, 436] width 128 height 14
click at [170, 430] on input "Set products to archived" at bounding box center [169, 429] width 1 height 1
radio input "true"
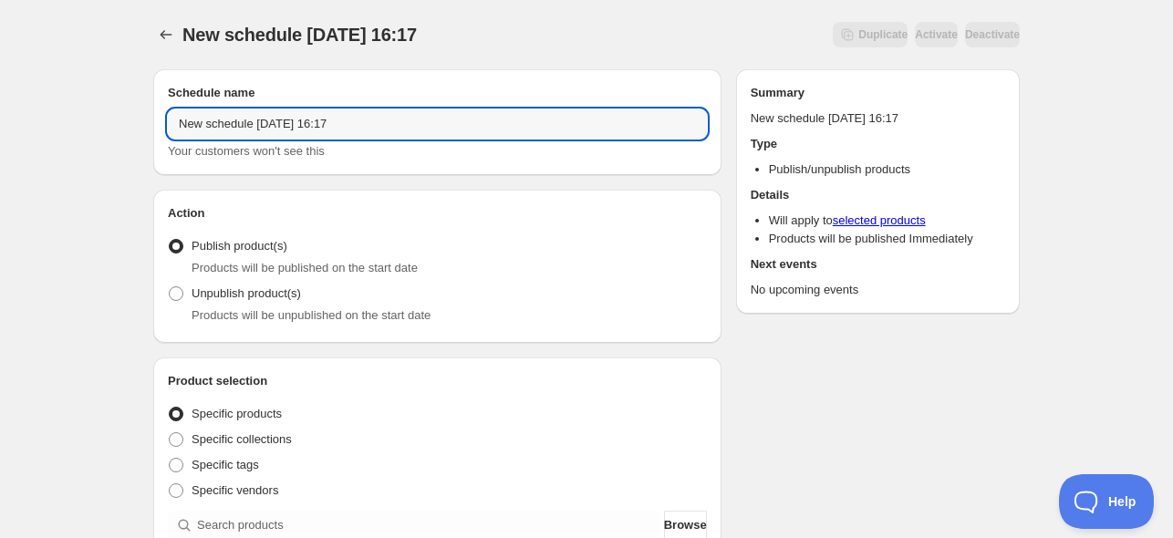
drag, startPoint x: 195, startPoint y: 129, endPoint x: 89, endPoint y: 133, distance: 105.9
click at [343, 123] on input "Online/offline value pack" at bounding box center [437, 123] width 539 height 29
type input "Online/offline value packs 03/09*22/10"
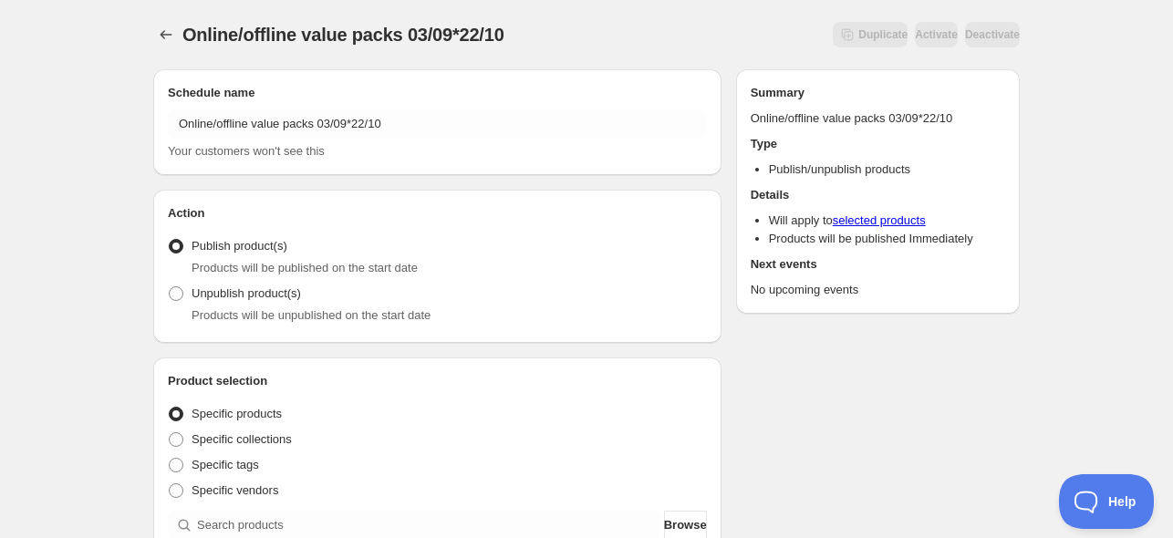
scroll to position [365, 0]
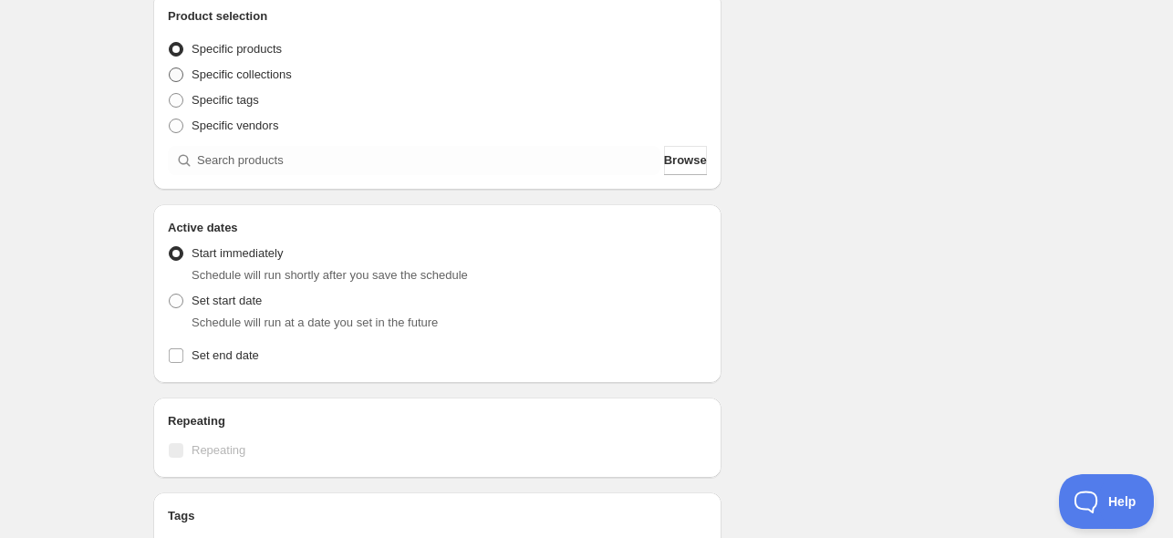
click at [257, 78] on span "Specific collections" at bounding box center [242, 74] width 100 height 14
click at [170, 68] on input "Specific collections" at bounding box center [169, 67] width 1 height 1
radio input "true"
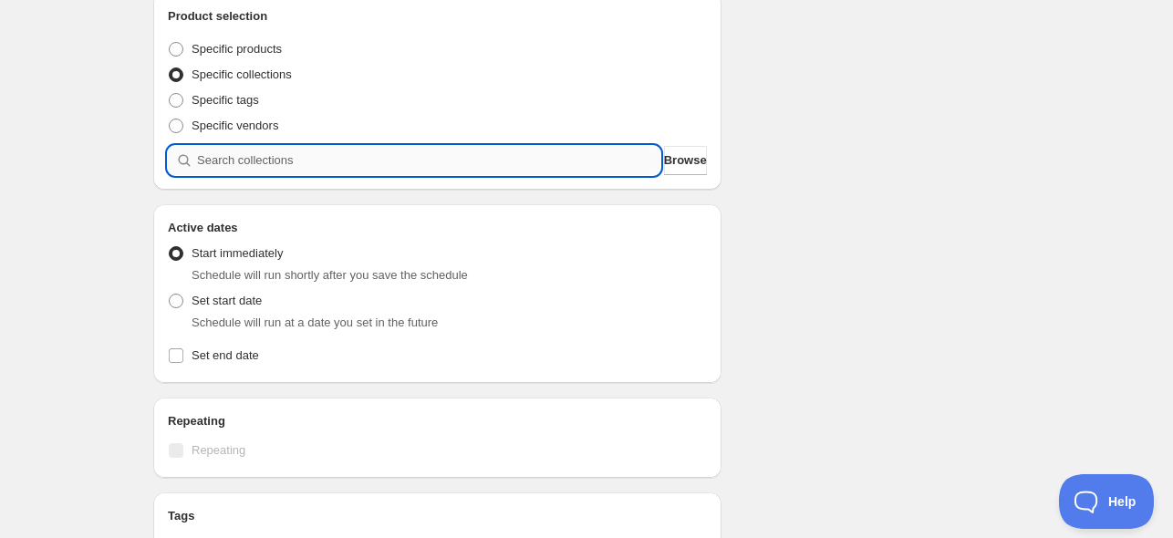
click at [248, 161] on input "search" at bounding box center [428, 160] width 463 height 29
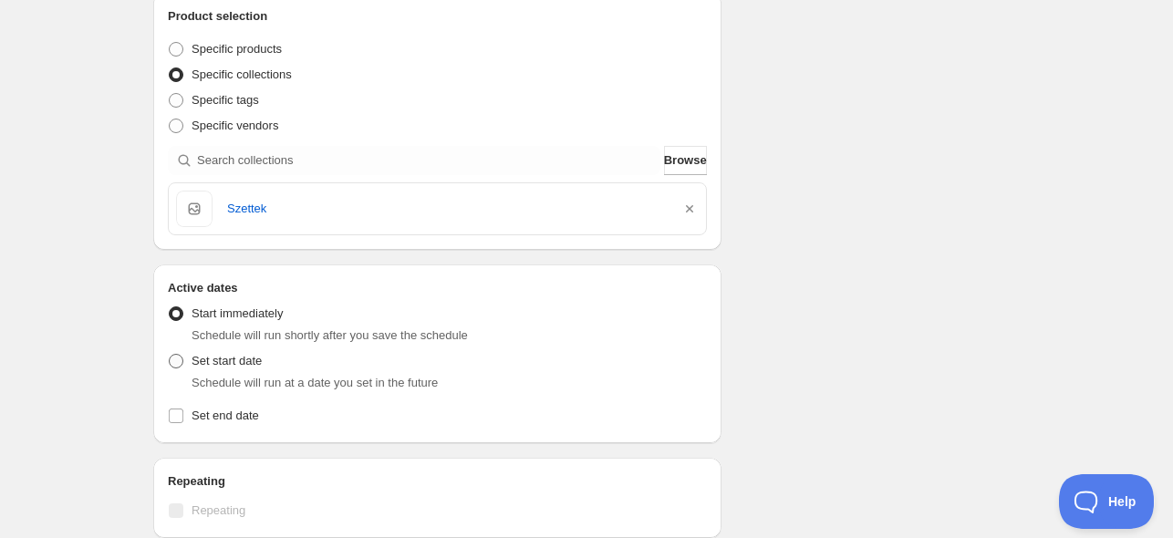
click at [180, 359] on span at bounding box center [176, 361] width 15 height 15
click at [170, 355] on input "Set start date" at bounding box center [169, 354] width 1 height 1
radio input "true"
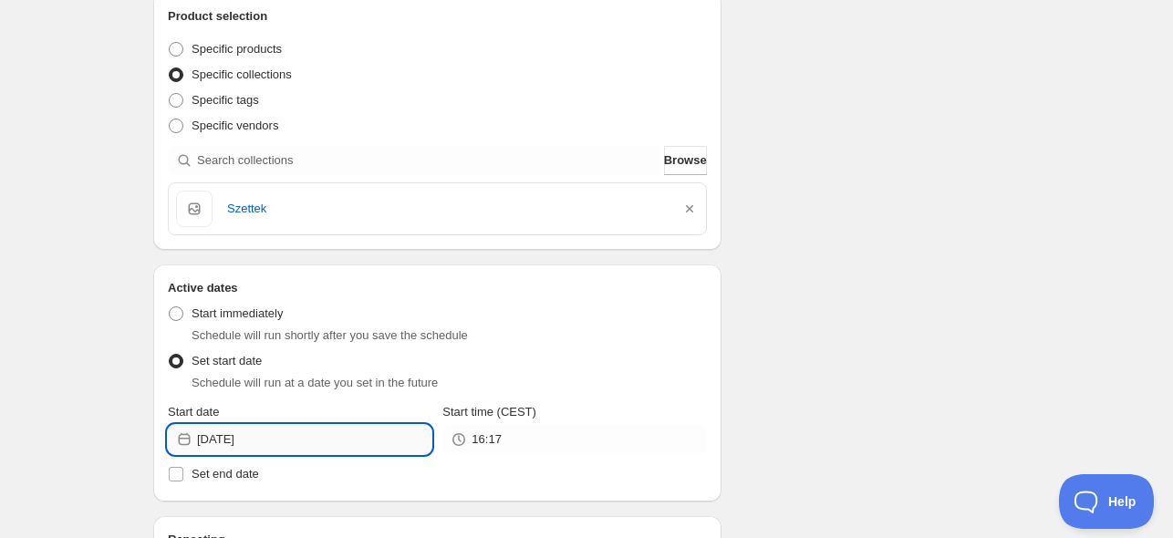
click at [293, 439] on input "[DATE]" at bounding box center [314, 439] width 234 height 29
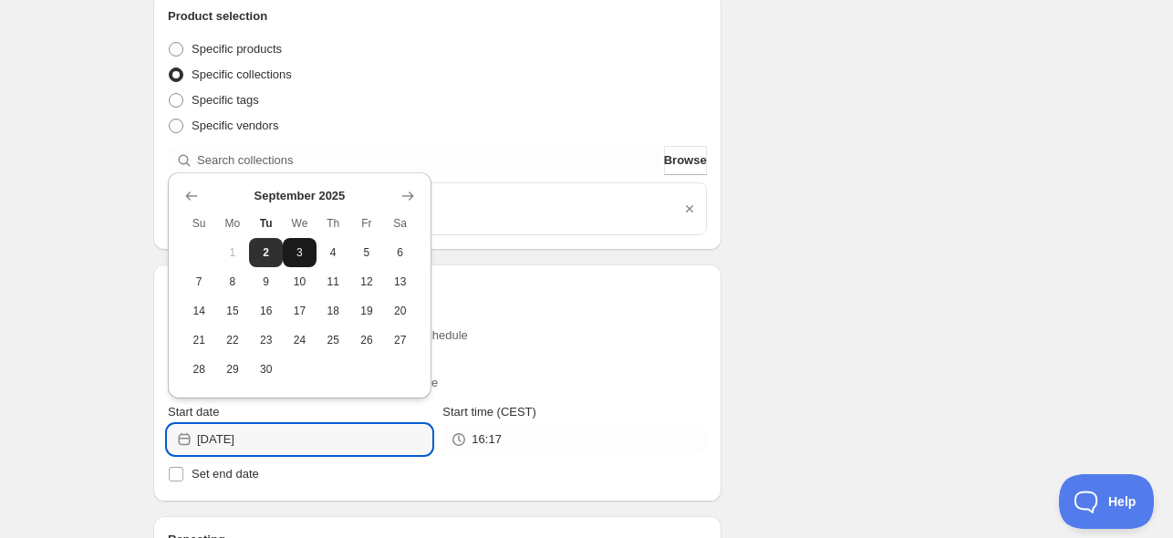
click at [299, 258] on span "3" at bounding box center [299, 252] width 19 height 15
type input "[DATE]"
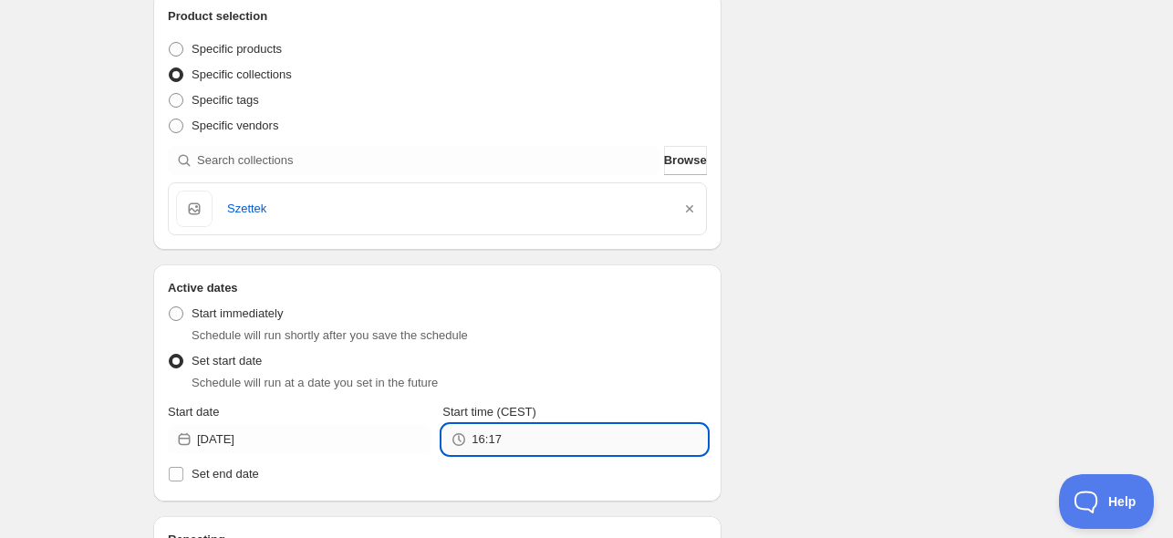
click at [501, 439] on input "16:17" at bounding box center [589, 439] width 234 height 29
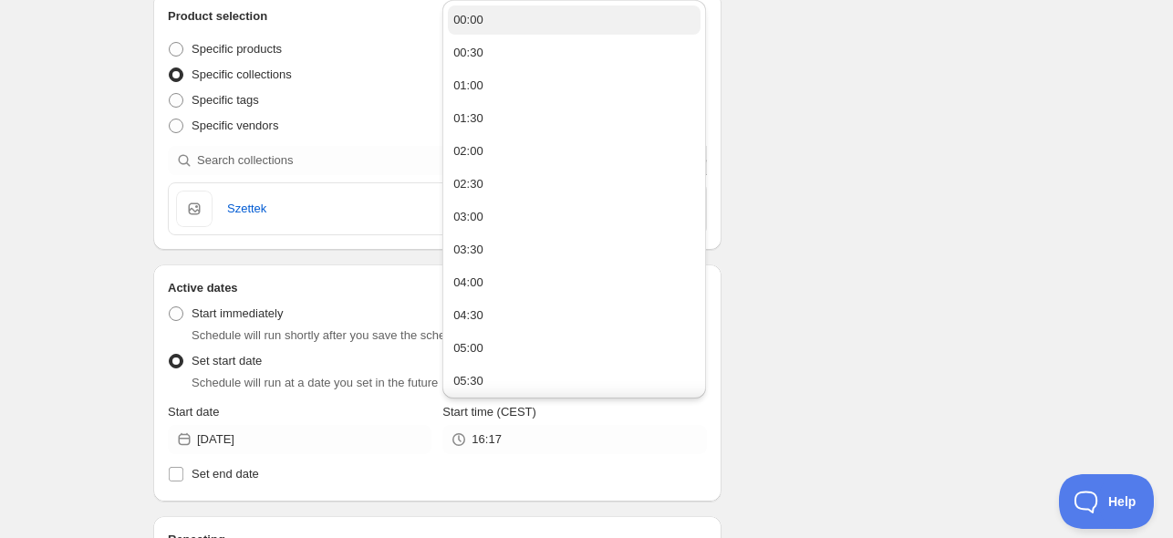
click at [499, 22] on button "00:00" at bounding box center [574, 19] width 253 height 29
type input "00:00"
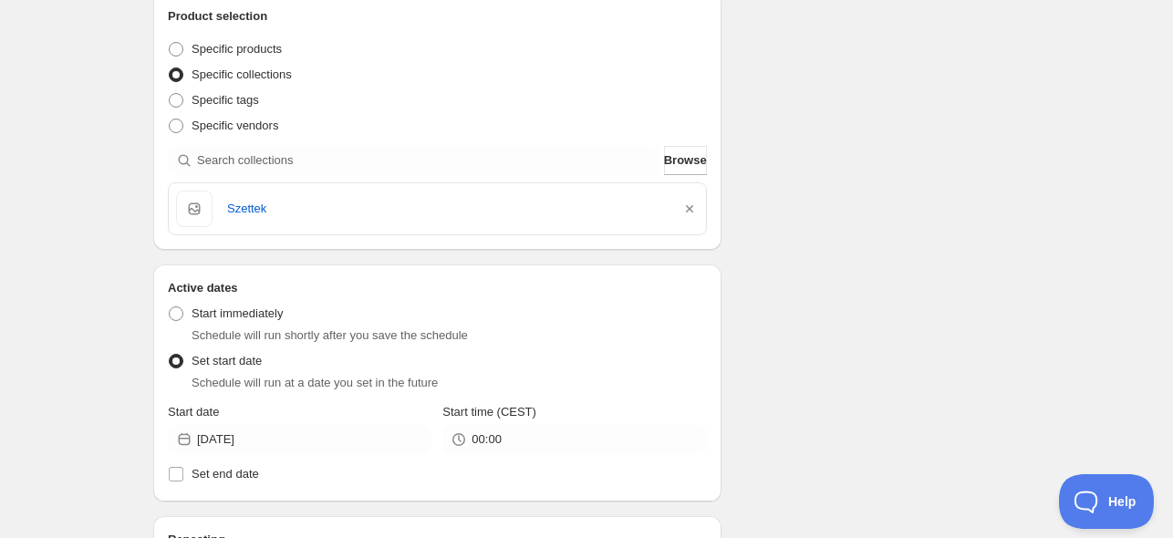
click at [824, 140] on div "Schedule name Online/offline value packs 03/09*22/10 Your customers won't see t…" at bounding box center [579, 398] width 881 height 1417
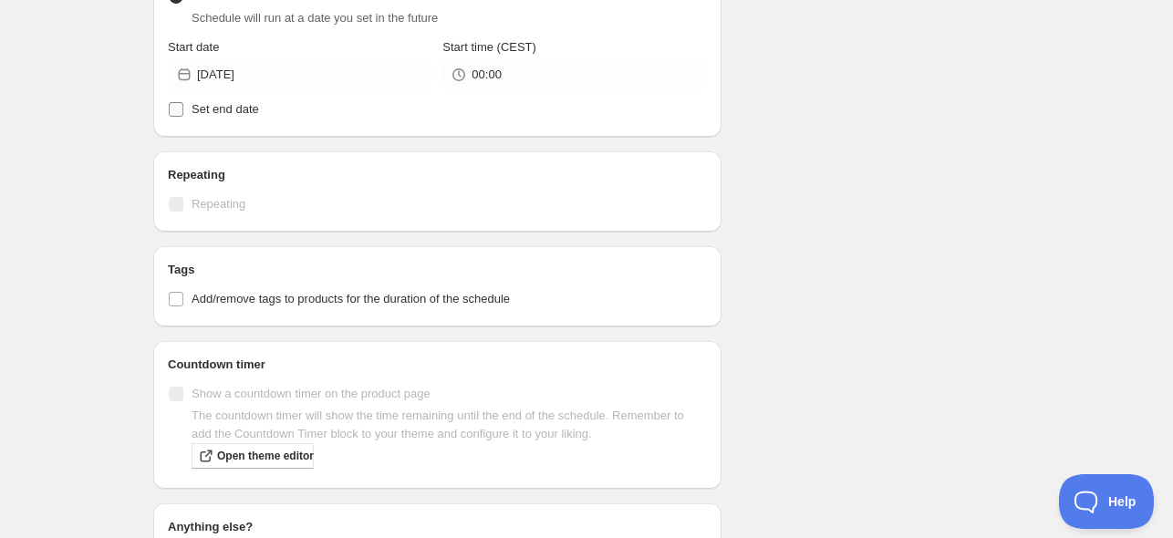
click at [246, 105] on span "Set end date" at bounding box center [225, 109] width 67 height 14
click at [183, 105] on input "Set end date" at bounding box center [176, 109] width 15 height 15
checkbox input "true"
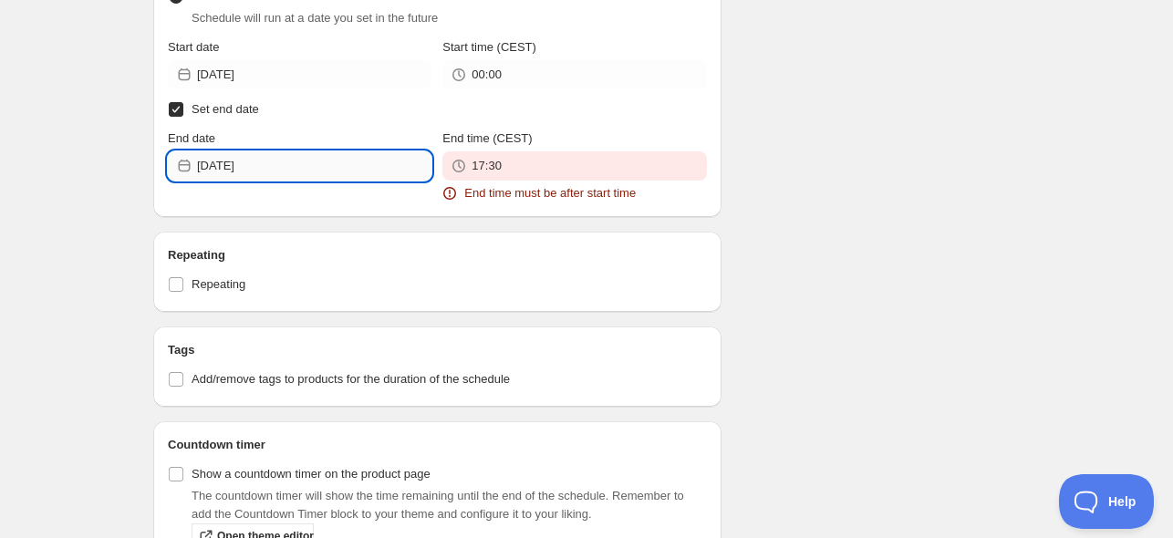
click at [275, 171] on input "[DATE]" at bounding box center [314, 165] width 234 height 29
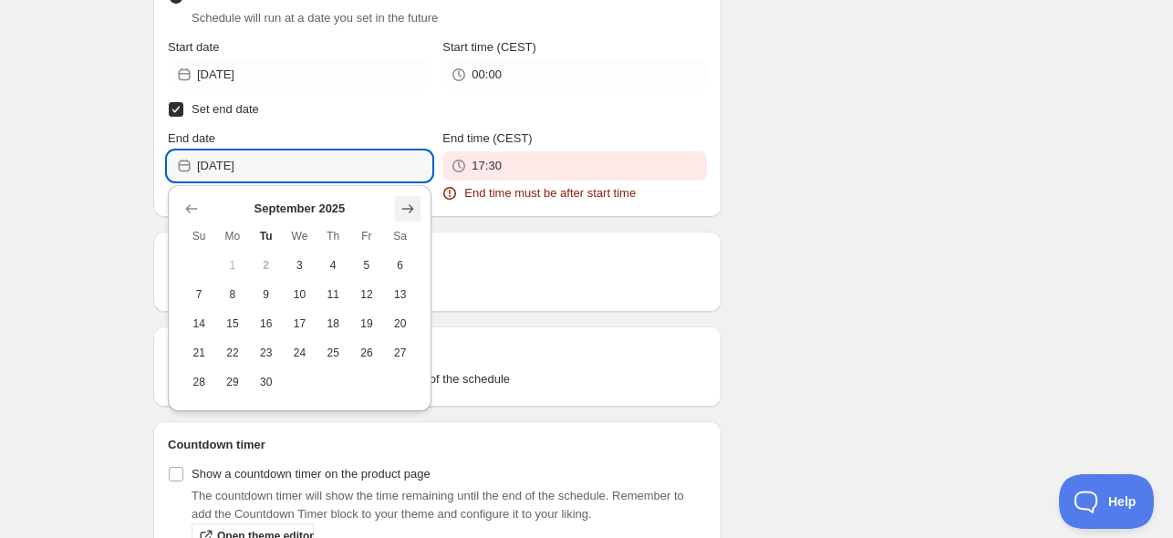
click at [412, 208] on icon "Show next month, October 2025" at bounding box center [408, 208] width 12 height 9
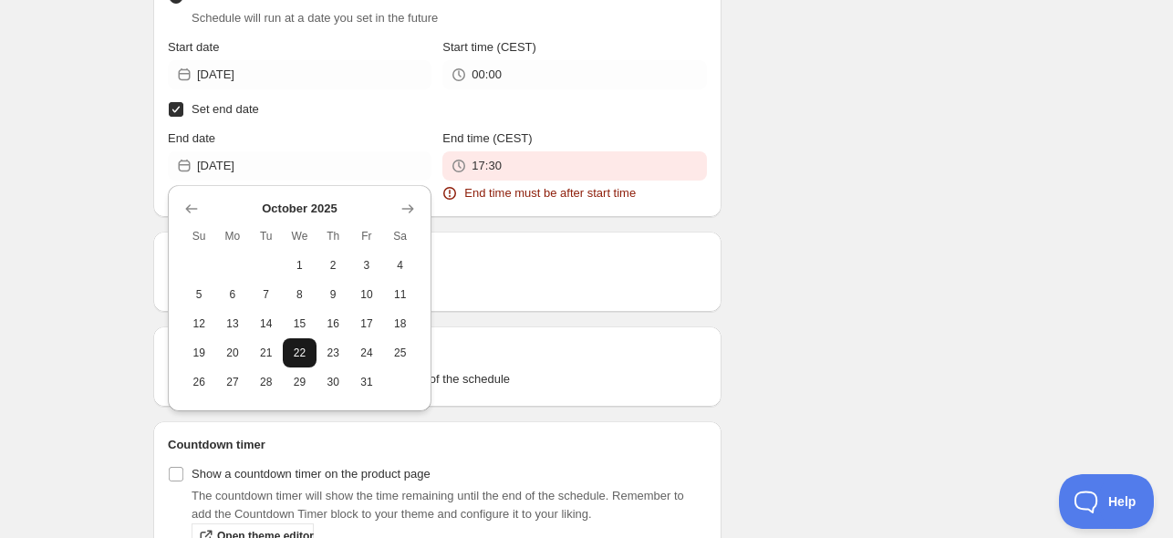
click at [298, 354] on span "22" at bounding box center [299, 353] width 19 height 15
type input "[DATE]"
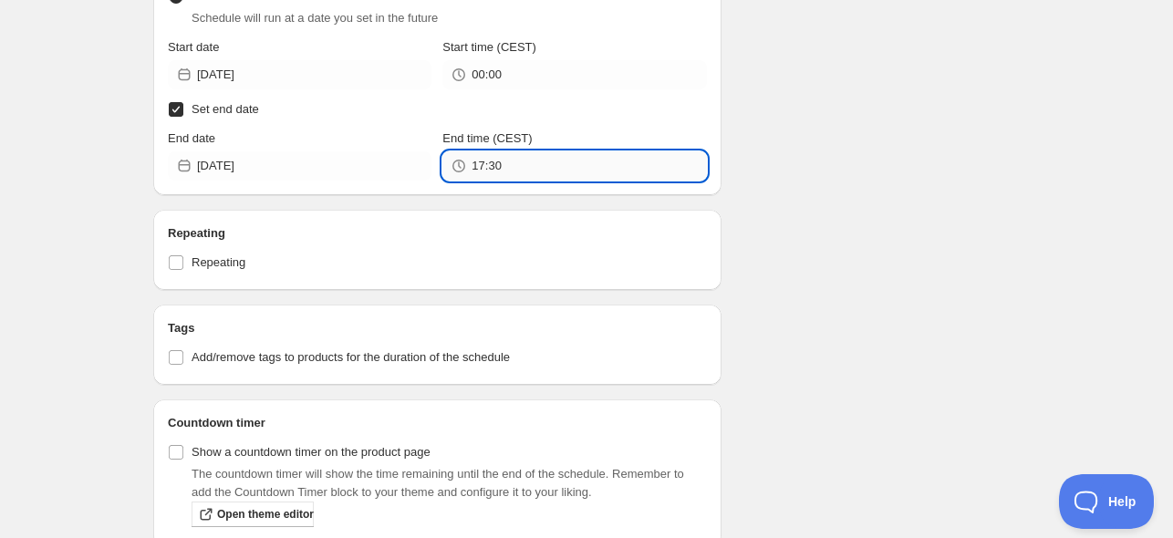
click at [505, 163] on input "17:30" at bounding box center [589, 165] width 234 height 29
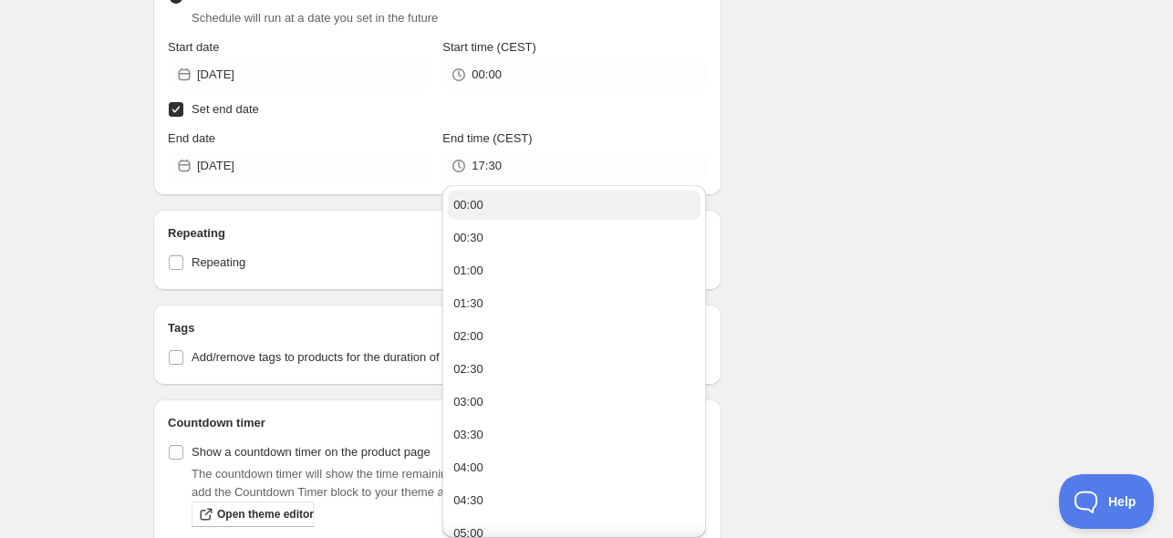
click at [514, 206] on button "00:00" at bounding box center [574, 205] width 253 height 29
type input "00:00"
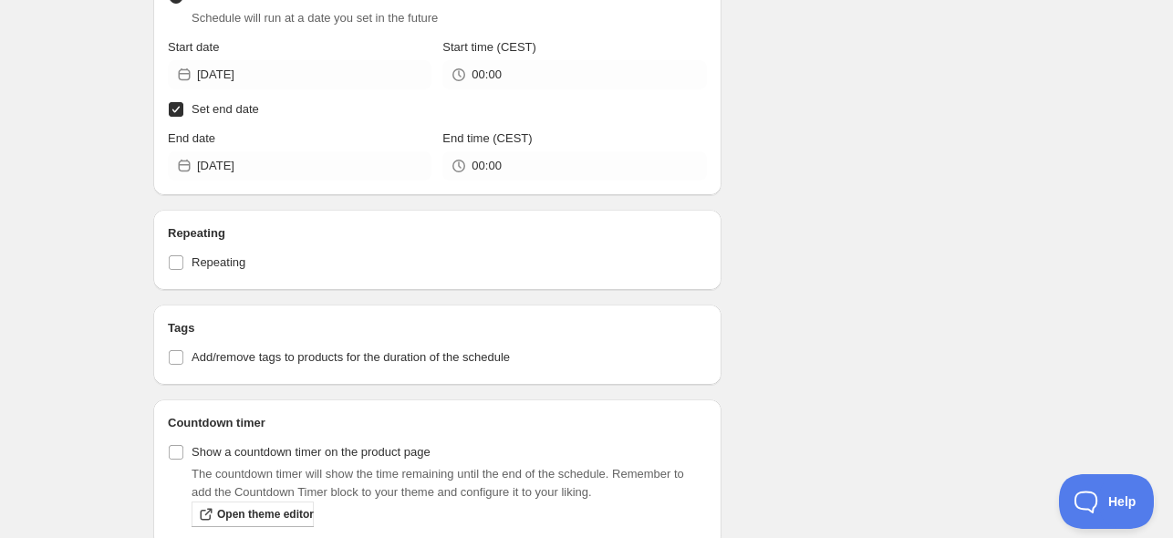
click at [98, 201] on div "Online/offline value packs 03/09*22/10. This page is ready Online/offline value…" at bounding box center [586, 97] width 1173 height 1654
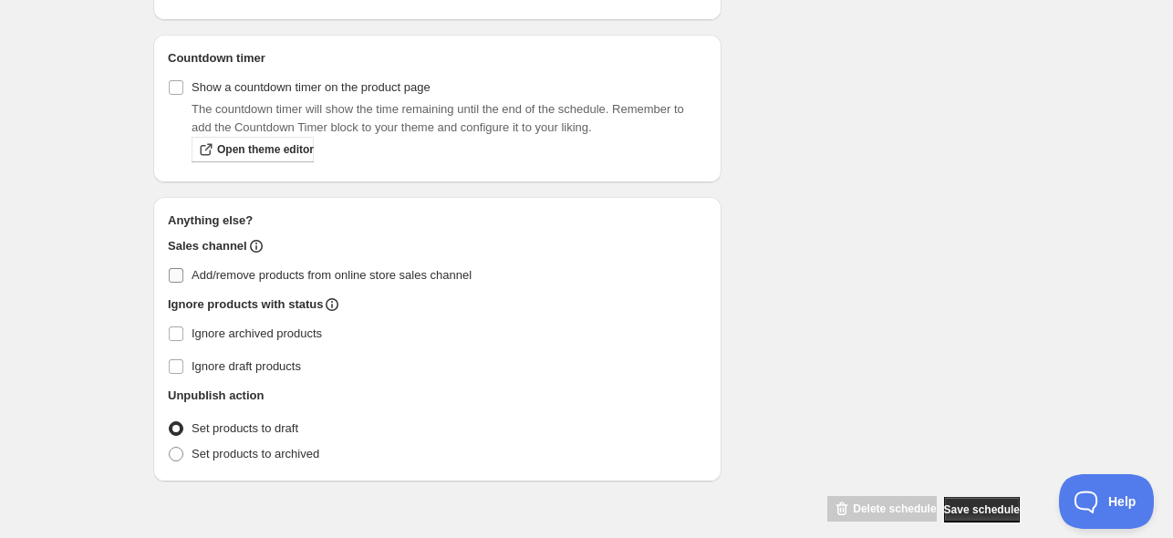
click at [172, 274] on input "Add/remove products from online store sales channel" at bounding box center [176, 275] width 15 height 15
checkbox input "true"
click at [205, 449] on span "Set products to archived" at bounding box center [256, 454] width 128 height 14
click at [170, 448] on input "Set products to archived" at bounding box center [169, 447] width 1 height 1
radio input "true"
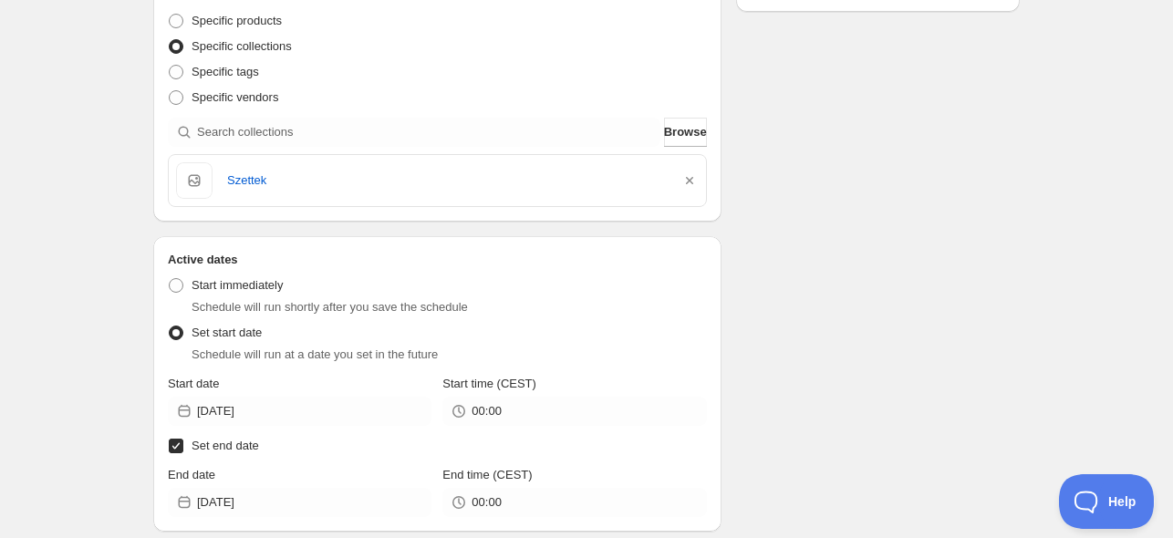
scroll to position [0, 0]
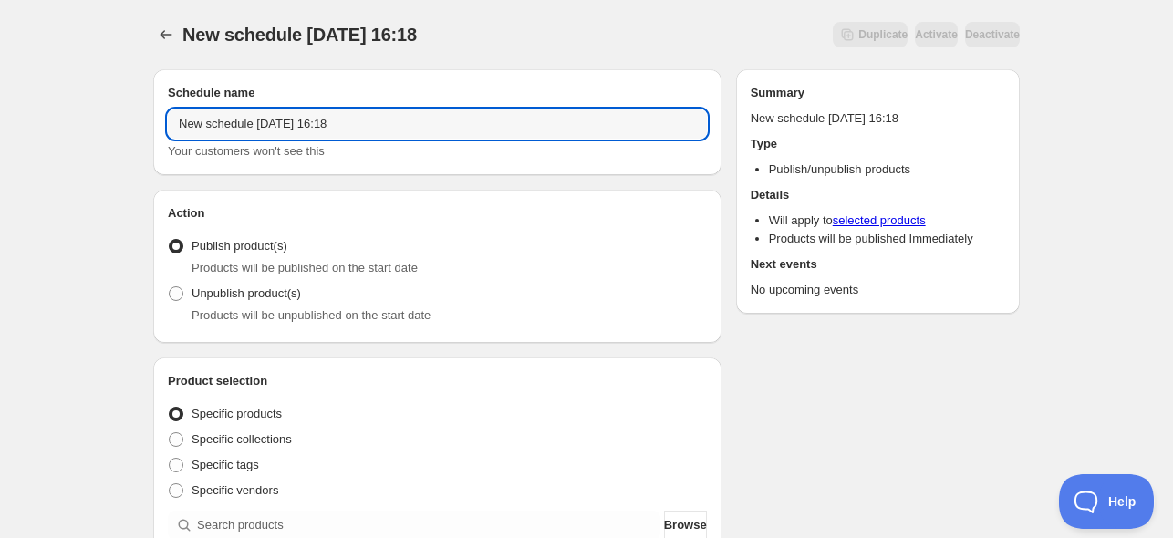
drag, startPoint x: 364, startPoint y: 126, endPoint x: 80, endPoint y: 127, distance: 283.6
type input "Novelties online 03/09"
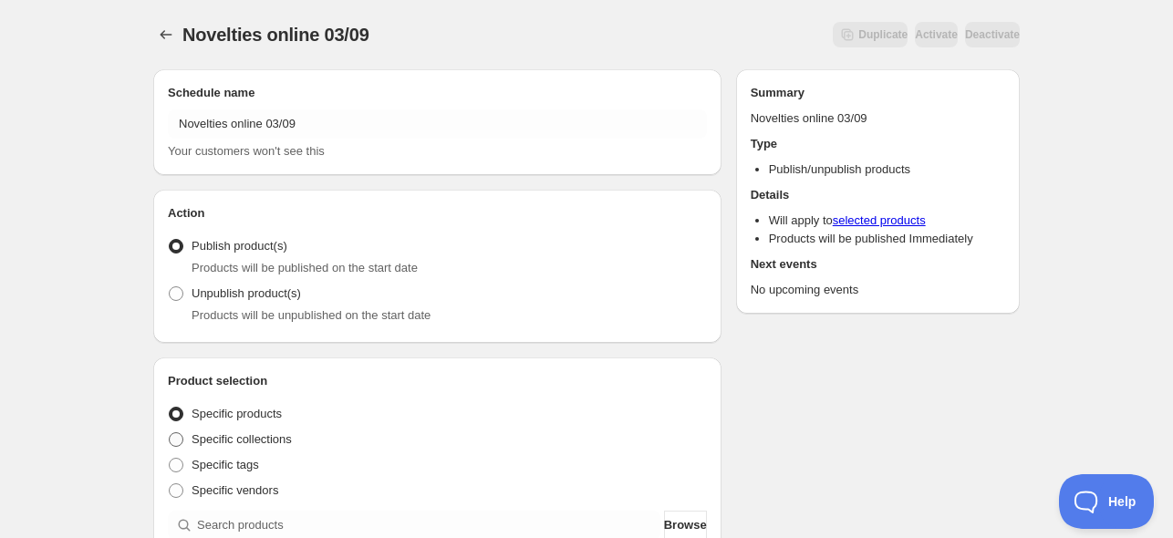
click at [235, 436] on span "Specific collections" at bounding box center [242, 439] width 100 height 14
click at [170, 433] on input "Specific collections" at bounding box center [169, 432] width 1 height 1
radio input "true"
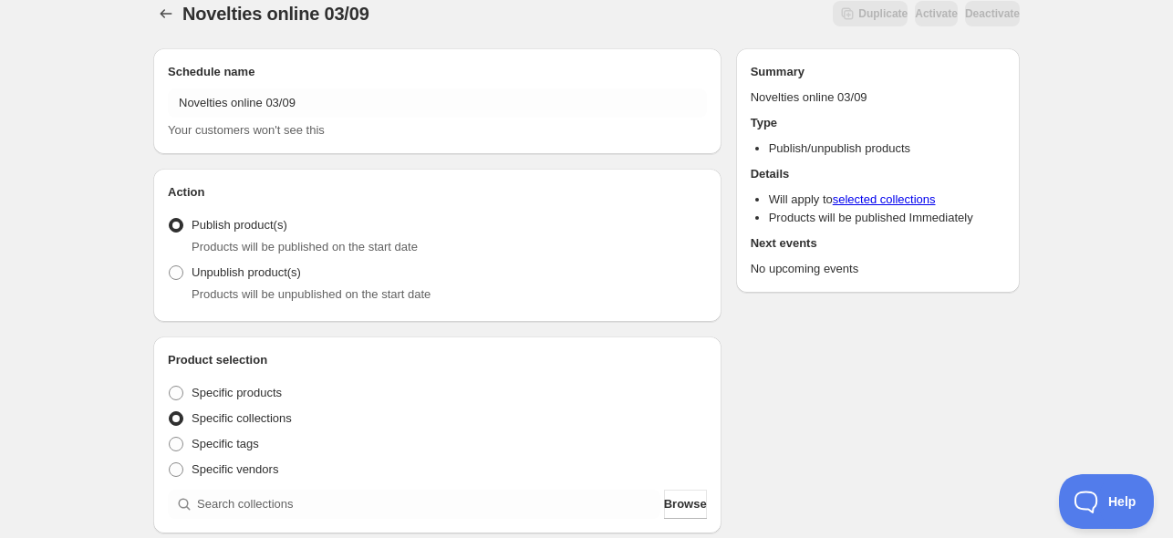
scroll to position [365, 0]
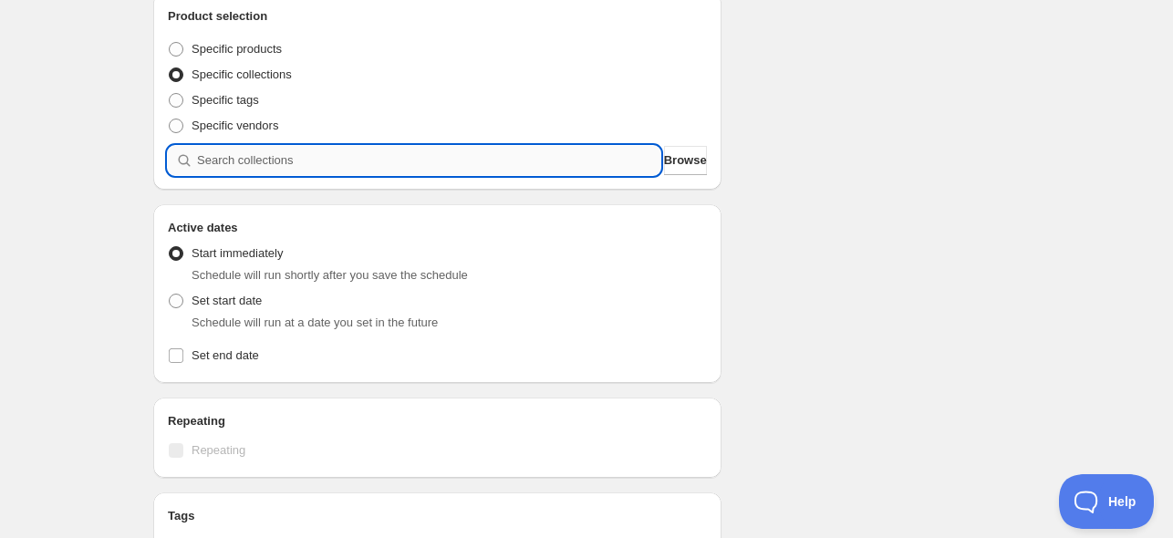
click at [264, 162] on input "search" at bounding box center [428, 160] width 463 height 29
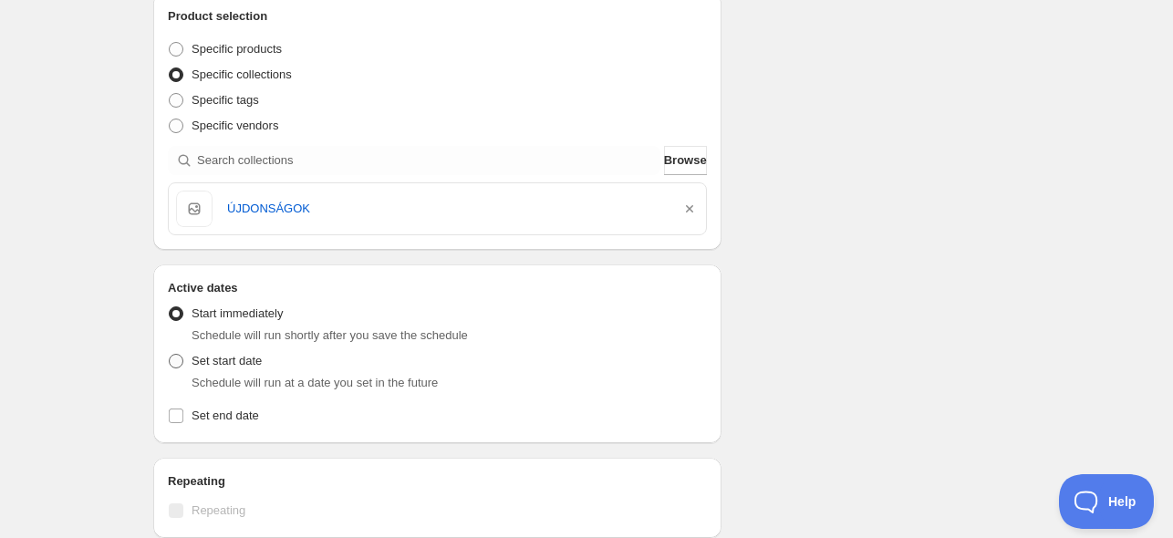
click at [202, 360] on span "Set start date" at bounding box center [227, 361] width 70 height 14
click at [170, 355] on input "Set start date" at bounding box center [169, 354] width 1 height 1
radio input "true"
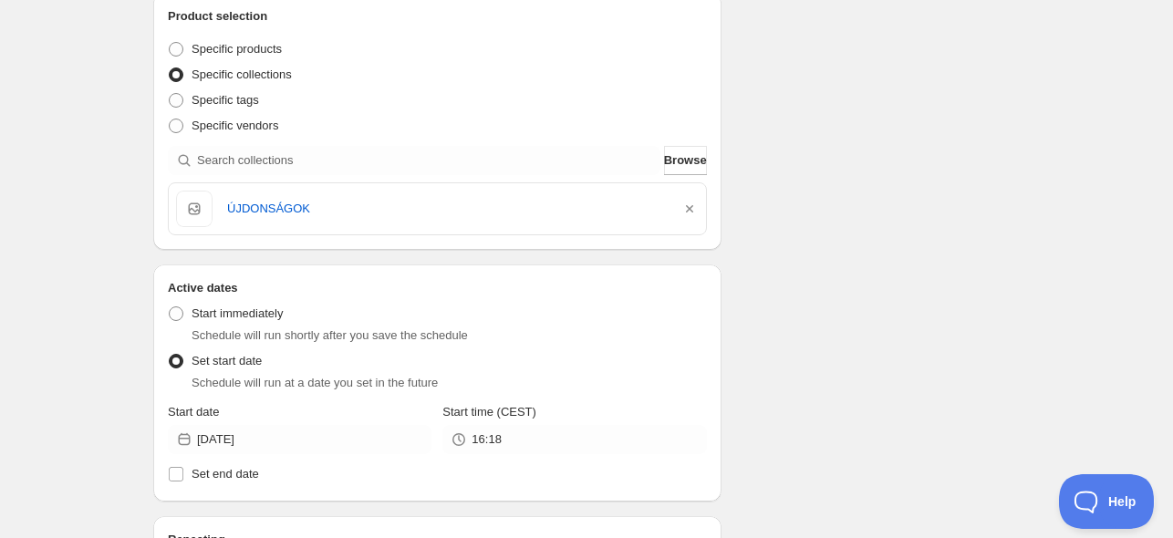
scroll to position [730, 0]
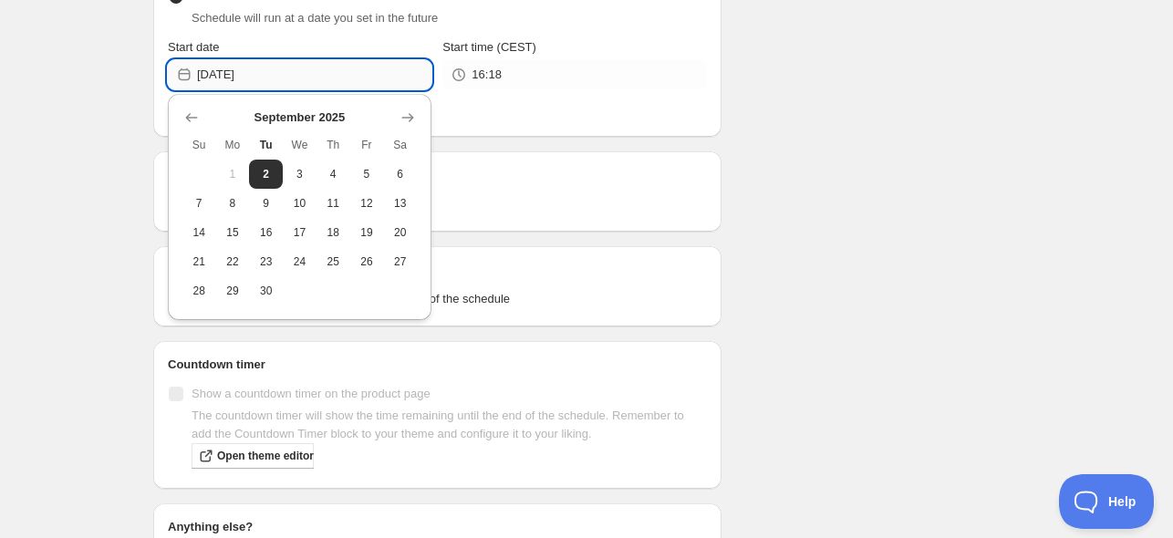
click at [266, 68] on input "[DATE]" at bounding box center [314, 74] width 234 height 29
click at [300, 169] on span "3" at bounding box center [299, 174] width 19 height 15
type input "[DATE]"
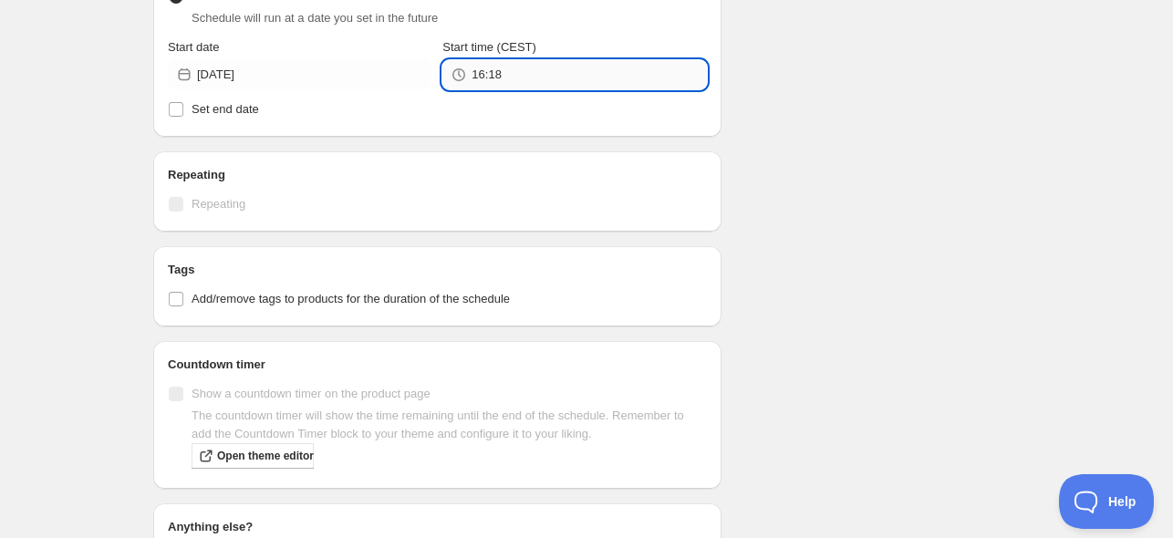
click at [496, 78] on input "16:18" at bounding box center [589, 74] width 234 height 29
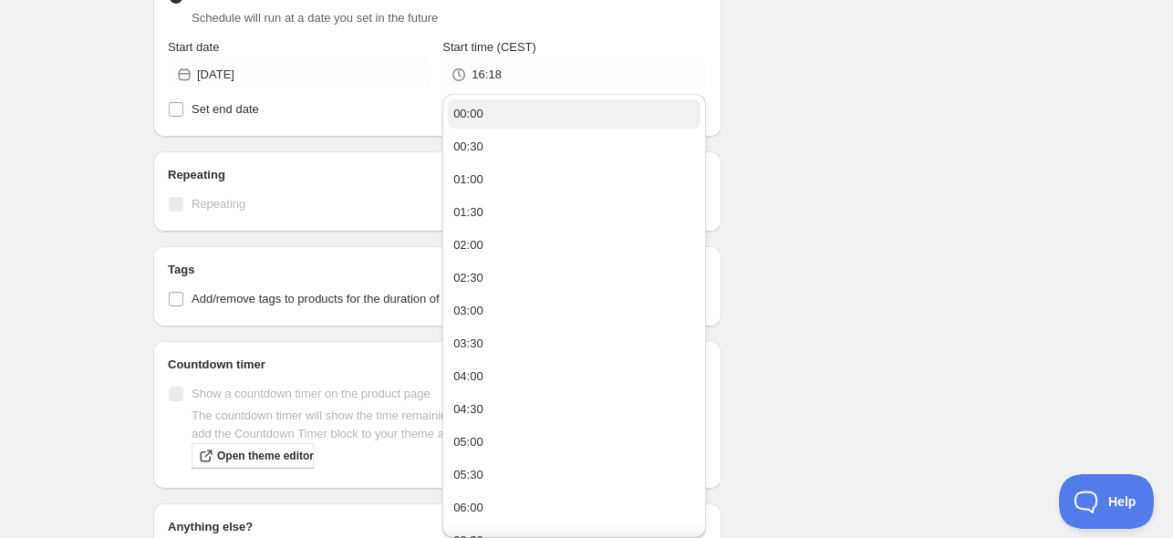
click at [507, 119] on button "00:00" at bounding box center [574, 113] width 253 height 29
type input "00:00"
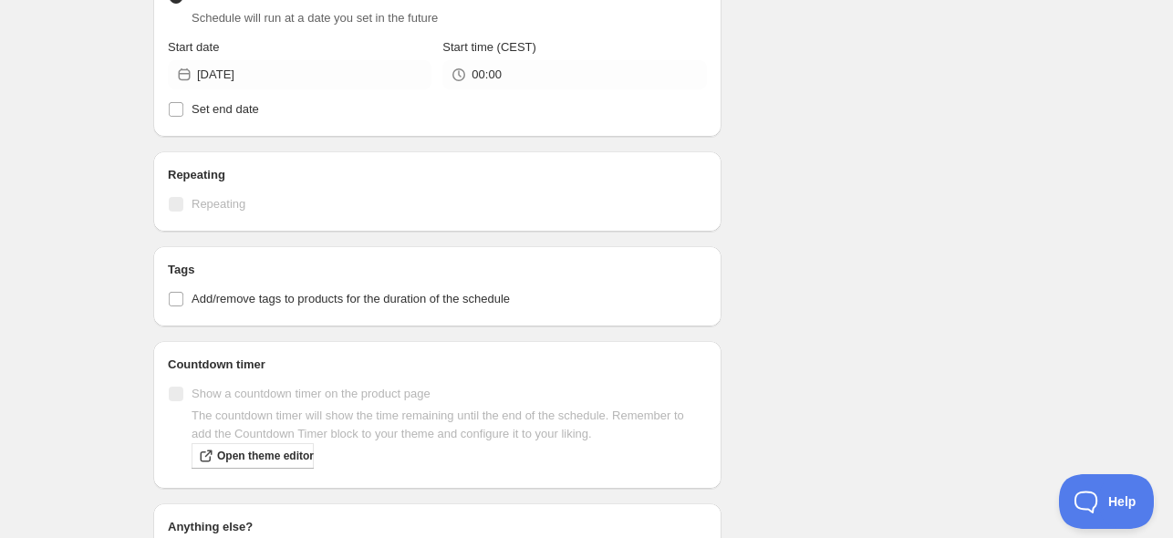
click at [86, 156] on div "Novelties online 03/09. This page is ready Novelties online 03/09 Duplicate Act…" at bounding box center [586, 24] width 1173 height 1508
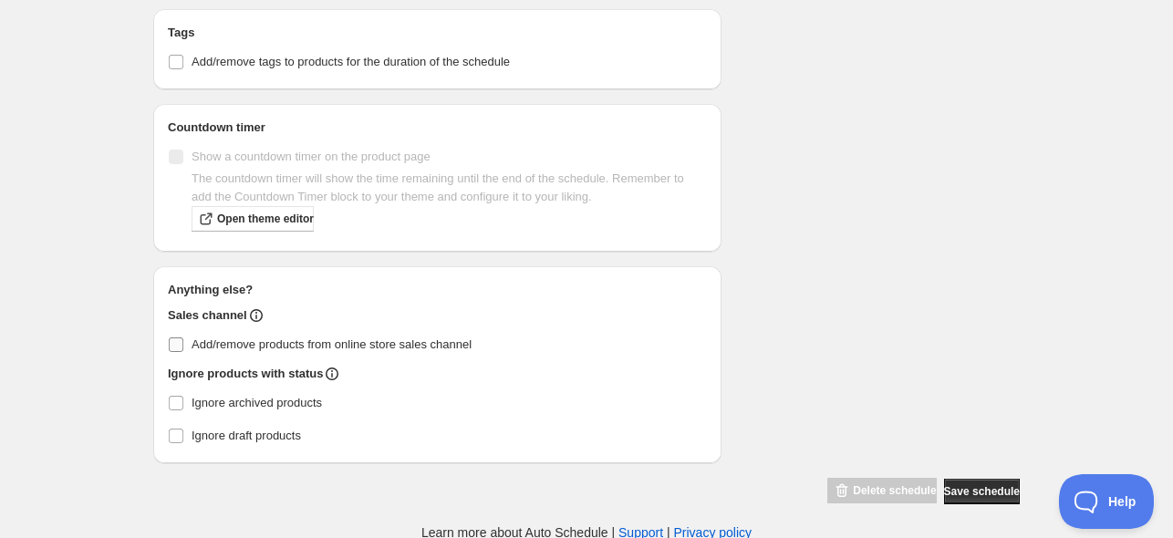
click at [173, 343] on input "Add/remove products from online store sales channel" at bounding box center [176, 344] width 15 height 15
checkbox input "true"
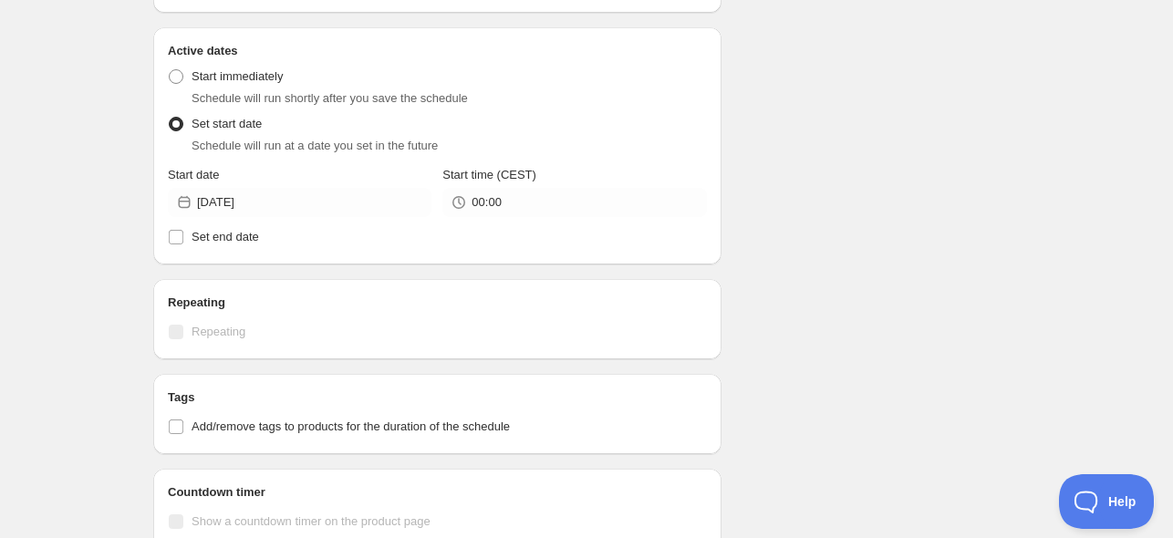
click at [91, 222] on div "Novelties online 03/09. This page is ready Novelties online 03/09 Duplicate Act…" at bounding box center [586, 152] width 1173 height 1508
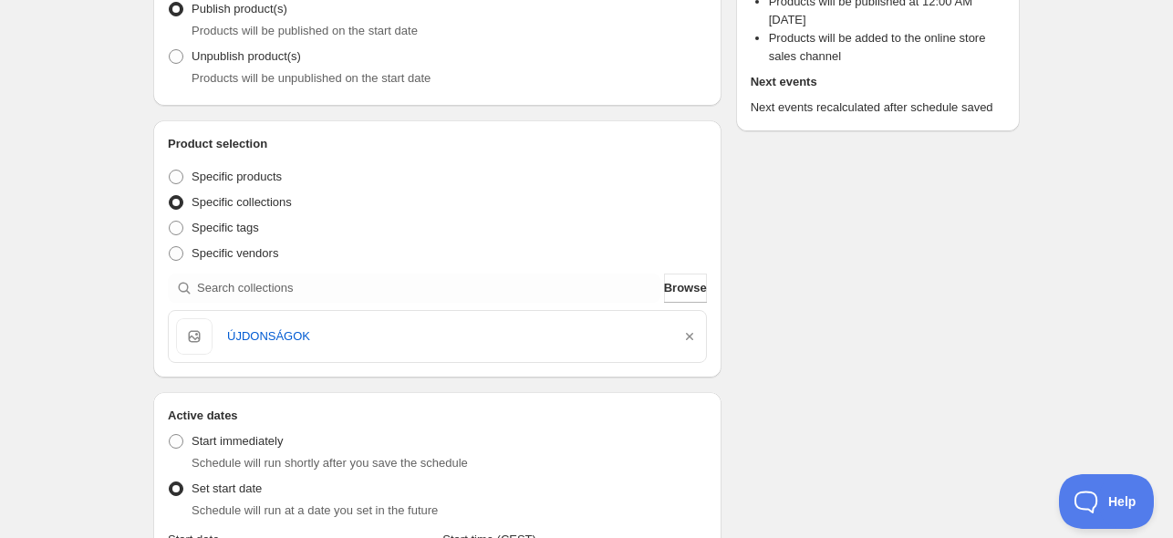
scroll to position [0, 0]
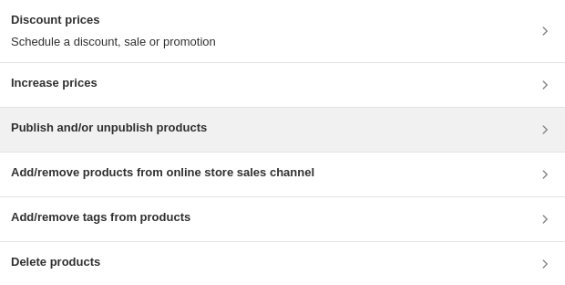
click at [63, 123] on h3 "Publish and/or unpublish products" at bounding box center [109, 128] width 196 height 18
click at [148, 123] on h3 "Publish and/or unpublish products" at bounding box center [109, 128] width 196 height 18
click at [137, 125] on h3 "Publish and/or unpublish products" at bounding box center [109, 128] width 196 height 18
